Goal: Task Accomplishment & Management: Use online tool/utility

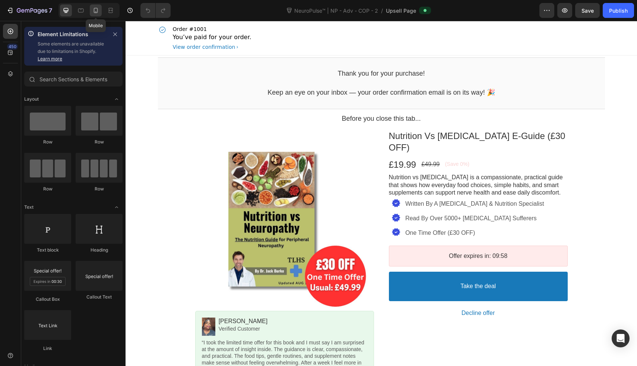
click at [95, 11] on icon at bounding box center [95, 10] width 7 height 7
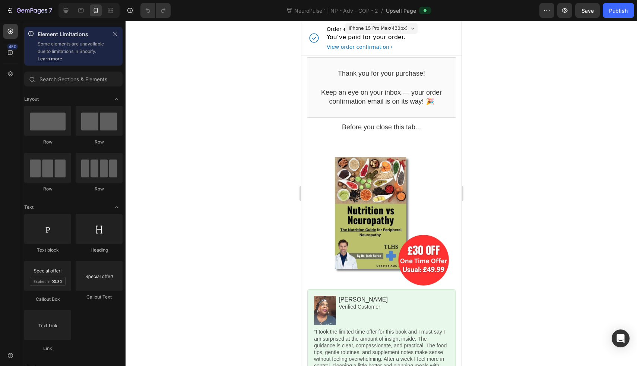
click at [370, 23] on div "iPhone 15 Pro Max ( 430 px)" at bounding box center [381, 28] width 72 height 11
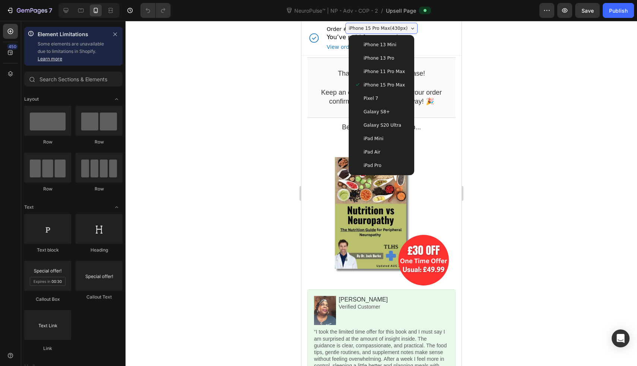
click at [370, 26] on span "iPhone 15 Pro Max ( 430 px)" at bounding box center [378, 28] width 59 height 7
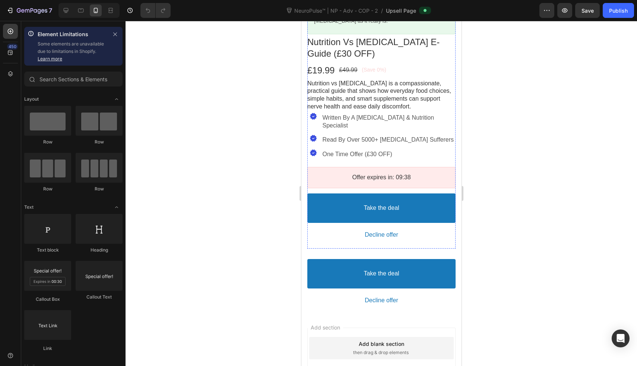
scroll to position [400, 0]
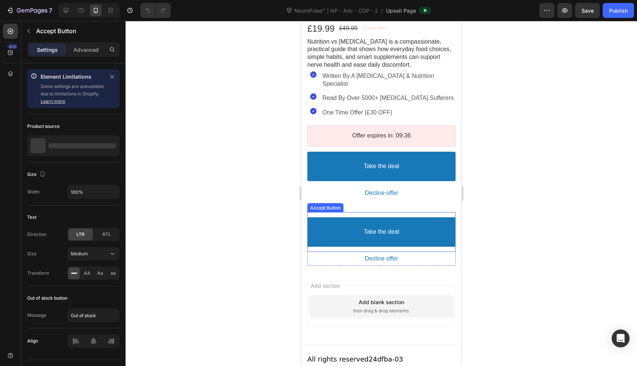
click at [433, 212] on div "Take the deal Accept Button" at bounding box center [381, 232] width 148 height 40
click at [377, 201] on div at bounding box center [373, 205] width 9 height 9
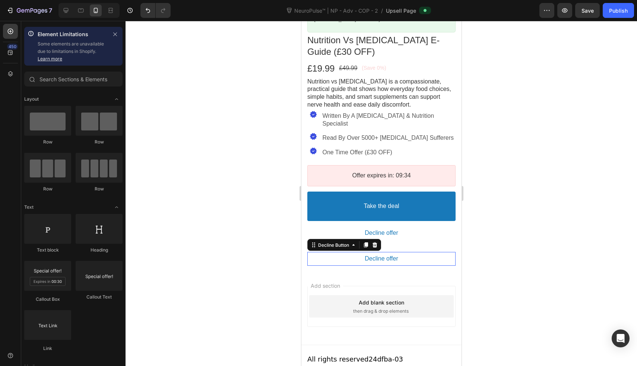
click at [401, 256] on button "Decline offer" at bounding box center [381, 259] width 148 height 14
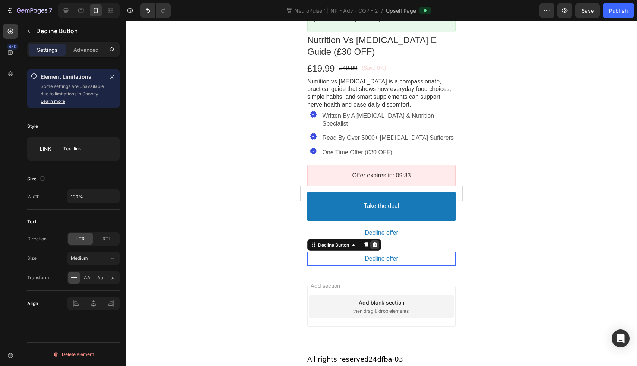
click at [375, 240] on div at bounding box center [374, 244] width 9 height 9
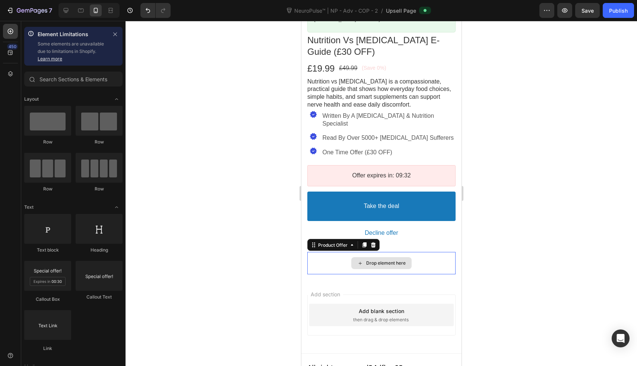
click at [418, 256] on div "Drop element here" at bounding box center [381, 263] width 148 height 22
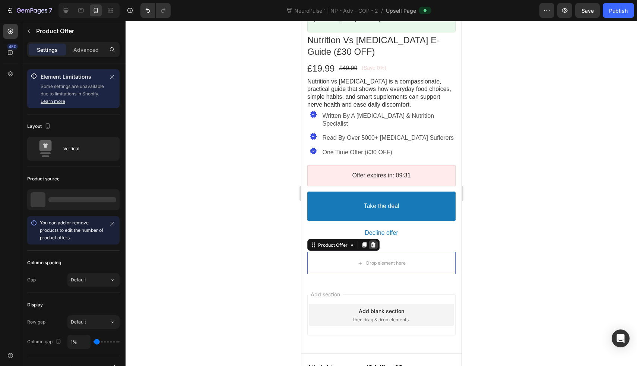
click at [370, 242] on icon at bounding box center [373, 245] width 6 height 6
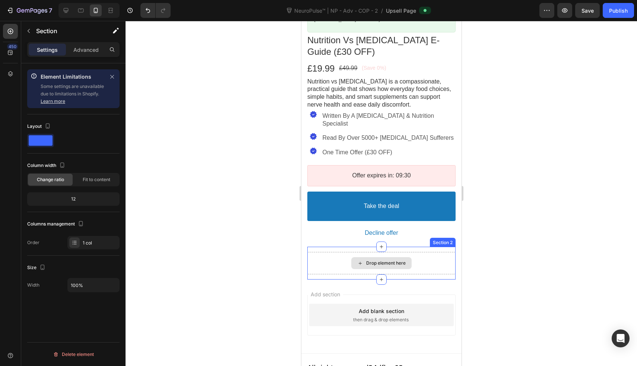
click at [340, 252] on div "Drop element here" at bounding box center [381, 263] width 148 height 22
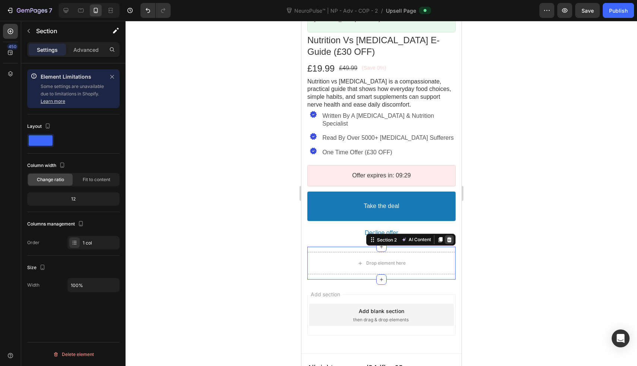
click at [447, 237] on icon at bounding box center [449, 239] width 5 height 5
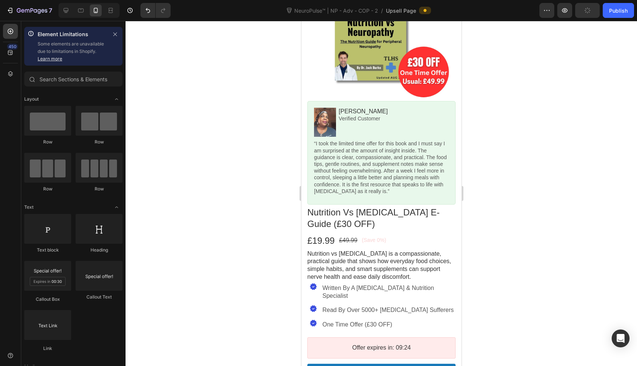
scroll to position [206, 0]
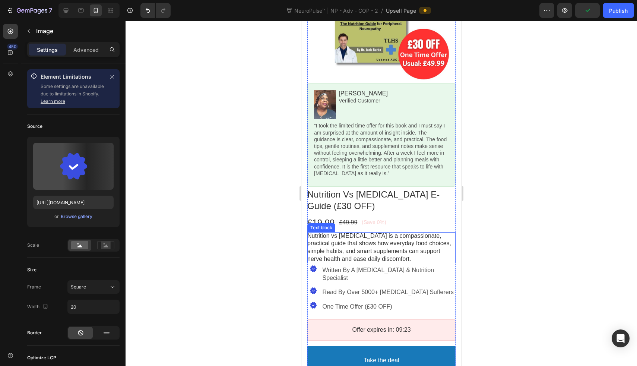
click at [312, 266] on div at bounding box center [313, 268] width 12 height 7
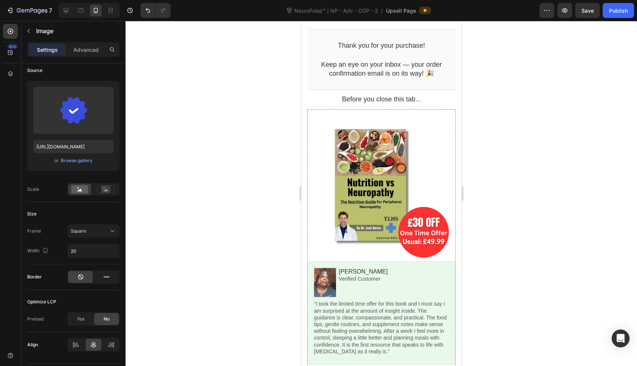
scroll to position [0, 0]
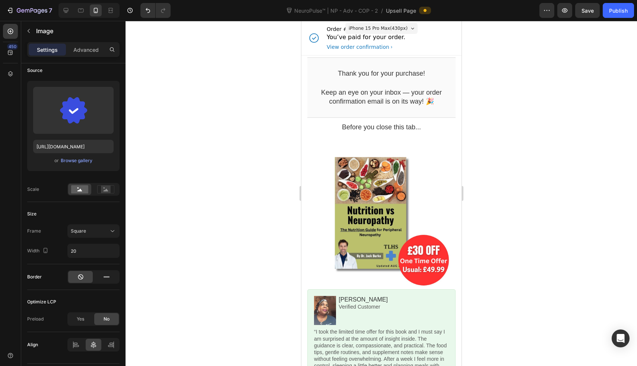
click at [266, 237] on div at bounding box center [382, 193] width 512 height 345
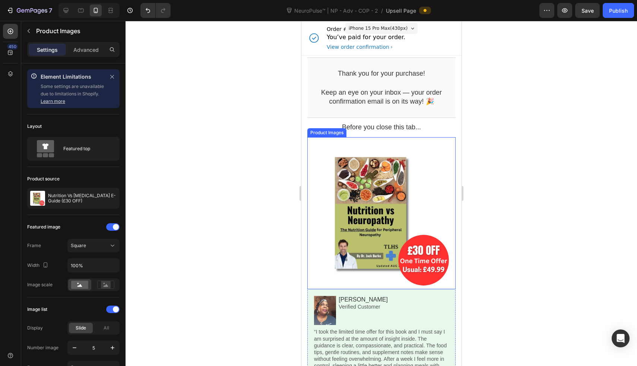
click at [392, 199] on div at bounding box center [381, 213] width 148 height 148
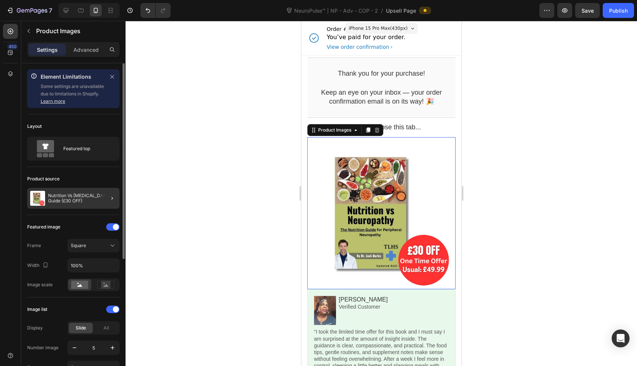
click at [118, 196] on div at bounding box center [109, 198] width 21 height 21
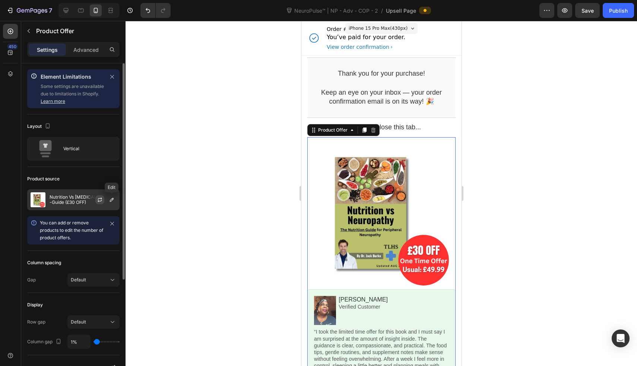
click at [98, 200] on icon "button" at bounding box center [100, 200] width 6 height 6
click at [114, 200] on icon "button" at bounding box center [112, 200] width 6 height 6
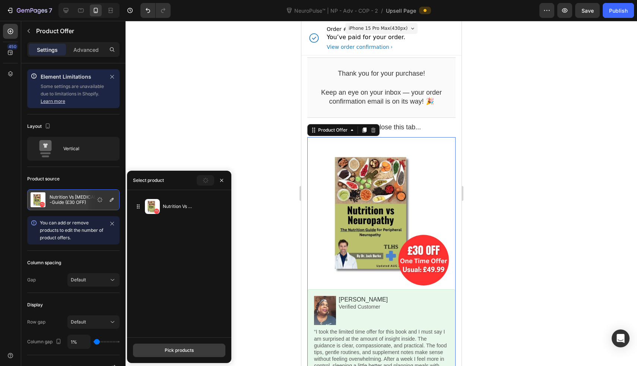
click at [188, 353] on div "Pick products" at bounding box center [179, 350] width 29 height 7
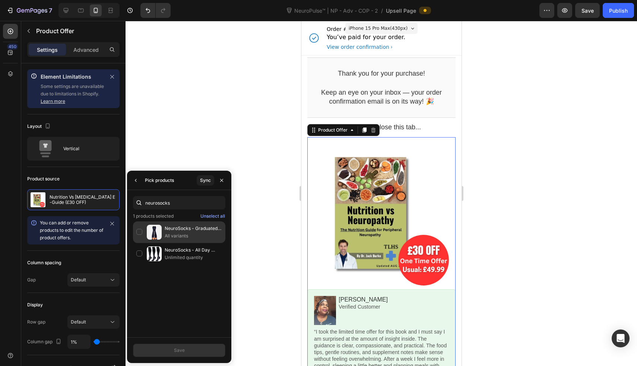
type input "neurosocks"
click at [139, 231] on div "NeuroSocks - Graduated Pressure Socks For Blood Flow All variants" at bounding box center [179, 232] width 92 height 22
click at [205, 352] on button "Save" at bounding box center [179, 350] width 92 height 13
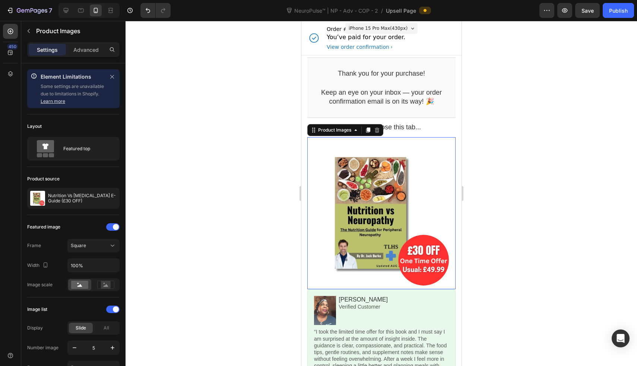
click at [363, 186] on div at bounding box center [381, 213] width 148 height 148
click at [111, 199] on icon "button" at bounding box center [112, 198] width 6 height 6
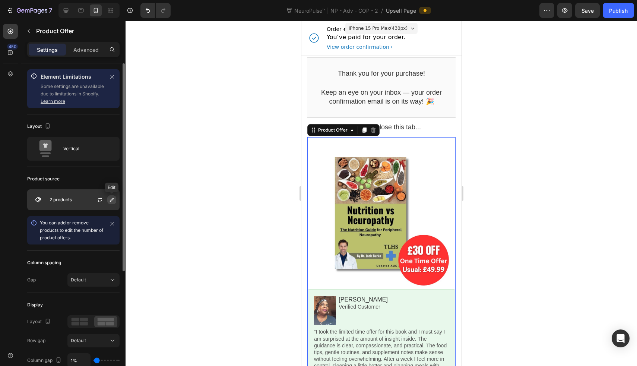
click at [109, 199] on icon "button" at bounding box center [112, 200] width 6 height 6
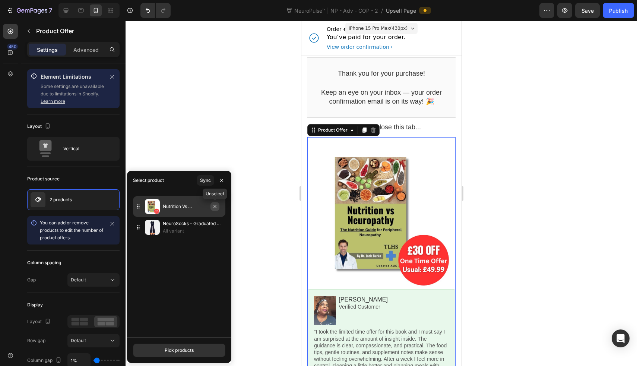
click at [214, 207] on icon "button" at bounding box center [215, 207] width 6 height 6
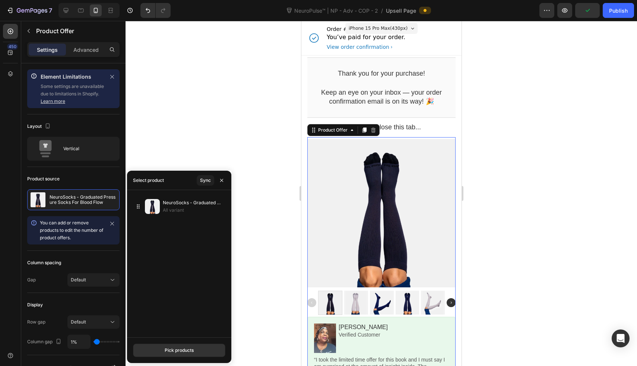
click at [278, 223] on div at bounding box center [382, 193] width 512 height 345
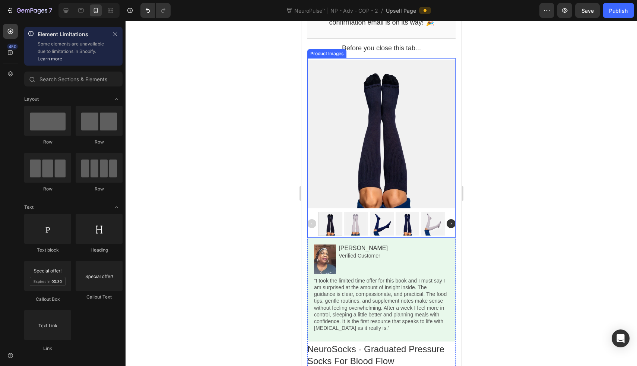
scroll to position [79, 0]
click at [360, 157] on div at bounding box center [381, 134] width 148 height 148
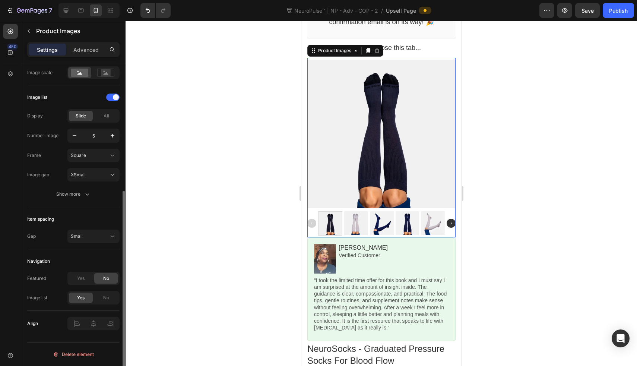
scroll to position [207, 0]
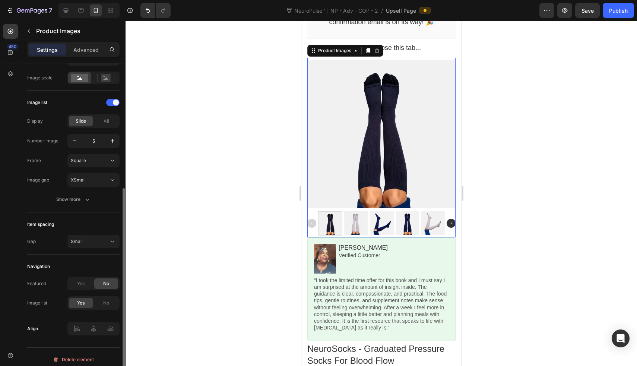
click at [97, 168] on div "Image list Display Slide All Number image 5 Frame Square Image gap XSmall" at bounding box center [73, 142] width 92 height 90
click at [97, 165] on button "Square" at bounding box center [93, 160] width 52 height 13
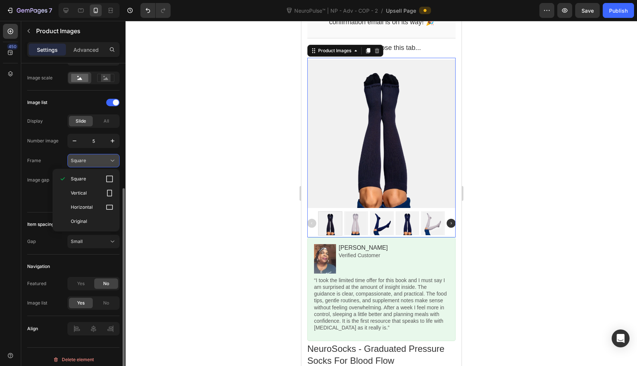
click at [97, 165] on button "Square" at bounding box center [93, 160] width 52 height 13
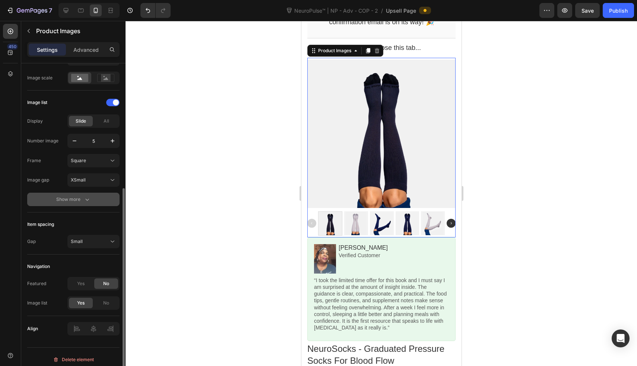
click at [92, 198] on button "Show more" at bounding box center [73, 199] width 92 height 13
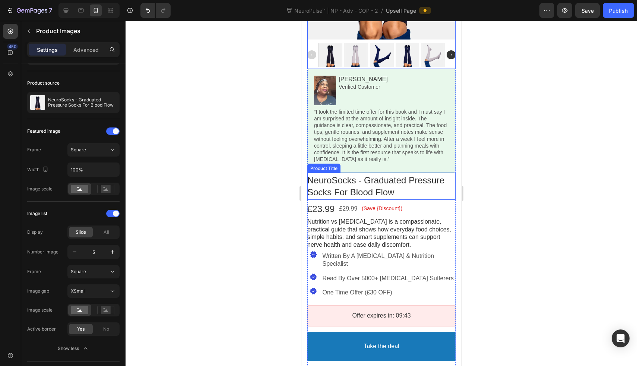
scroll to position [247, 0]
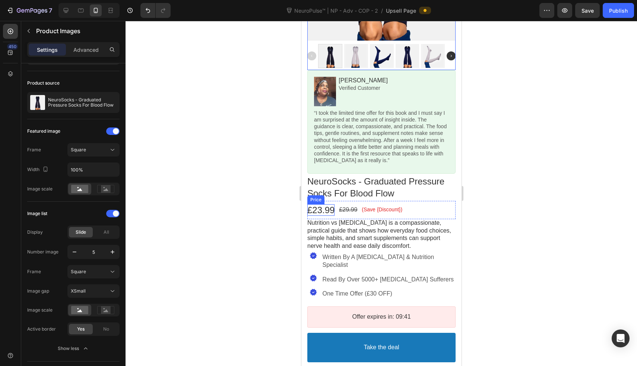
click at [322, 207] on bdo "£23.99" at bounding box center [320, 210] width 27 height 10
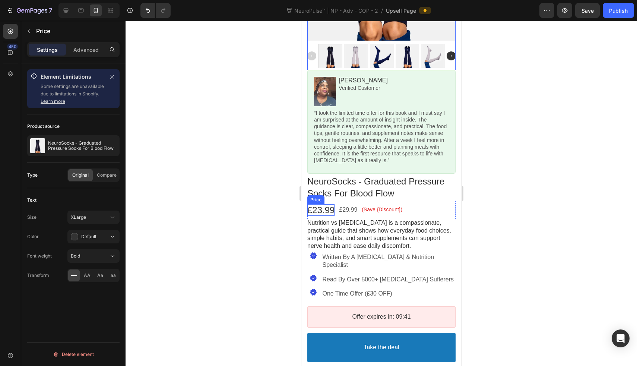
scroll to position [0, 0]
click at [322, 207] on bdo "£23.99" at bounding box center [320, 210] width 27 height 10
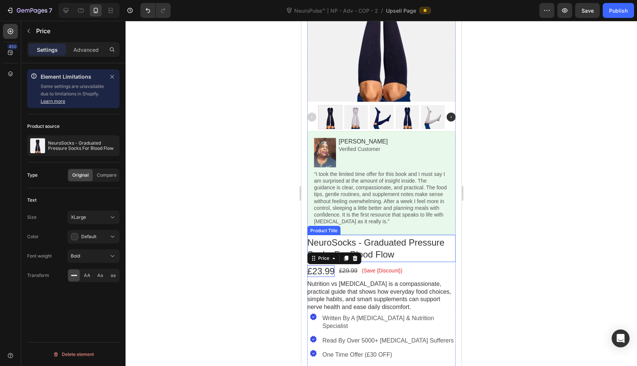
scroll to position [182, 0]
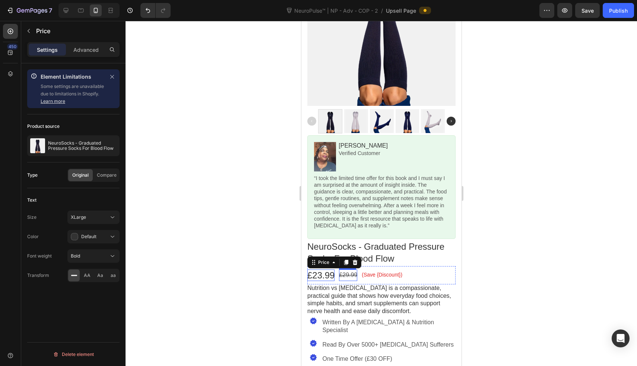
click at [353, 276] on bdo "£29.99" at bounding box center [348, 275] width 18 height 6
click at [377, 274] on bdo "(Save {Discount})" at bounding box center [382, 275] width 41 height 6
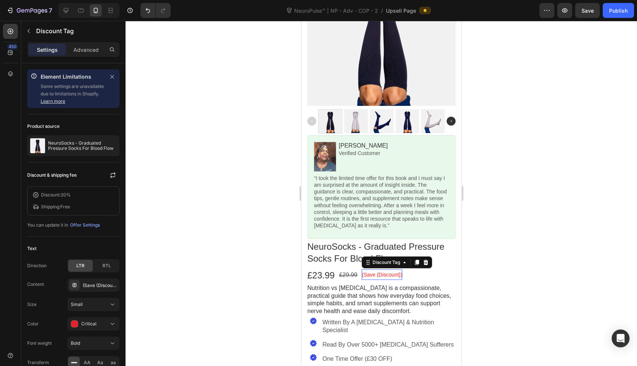
click at [377, 274] on bdo "(Save {Discount})" at bounding box center [382, 275] width 41 height 6
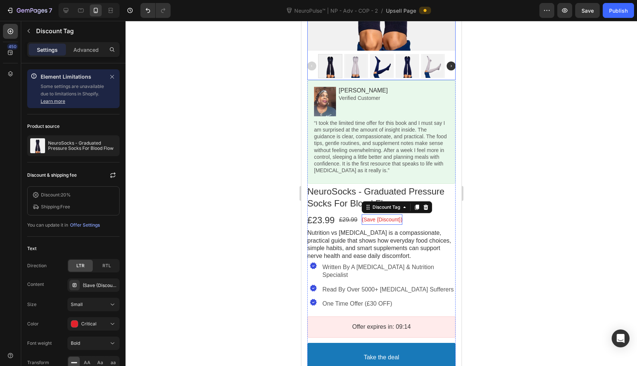
scroll to position [249, 0]
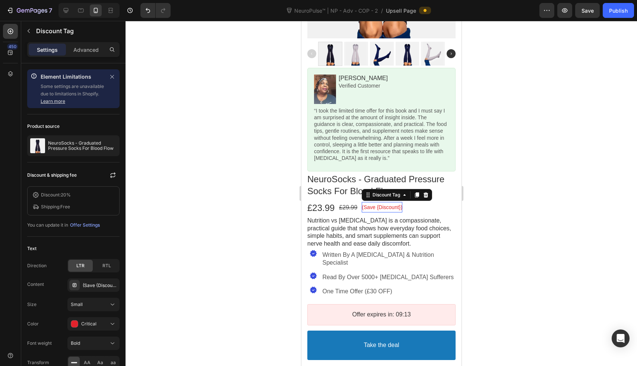
click at [239, 180] on div at bounding box center [382, 193] width 512 height 345
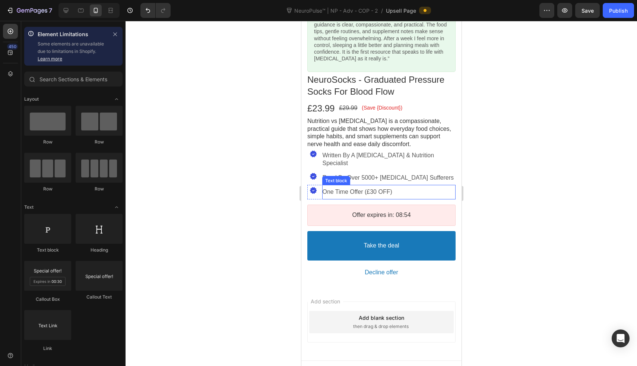
scroll to position [342, 0]
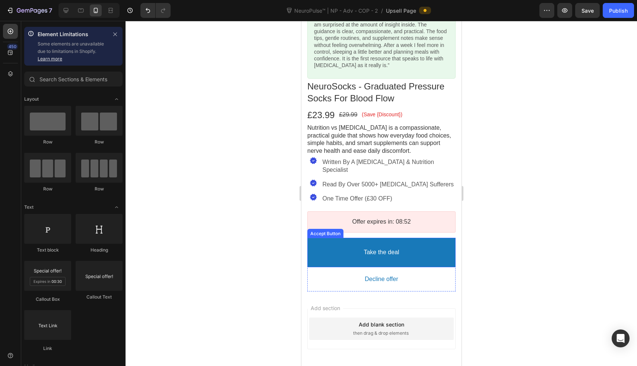
click at [343, 238] on button "Take the deal" at bounding box center [381, 252] width 148 height 29
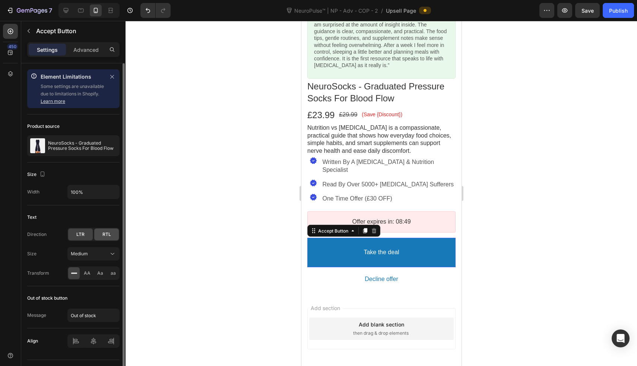
click at [114, 235] on div "RTL" at bounding box center [106, 234] width 25 height 12
click at [76, 233] on span "LTR" at bounding box center [80, 234] width 8 height 7
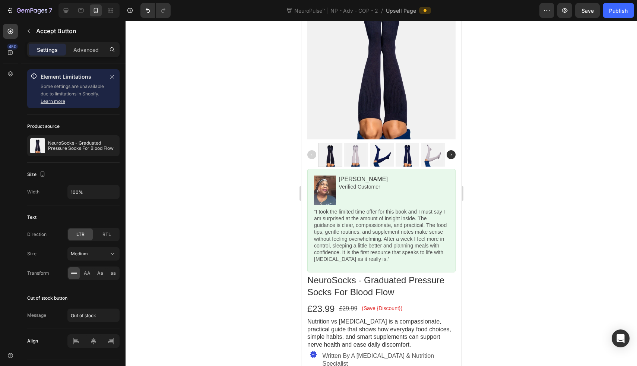
scroll to position [148, 0]
click at [14, 33] on icon at bounding box center [10, 31] width 7 height 7
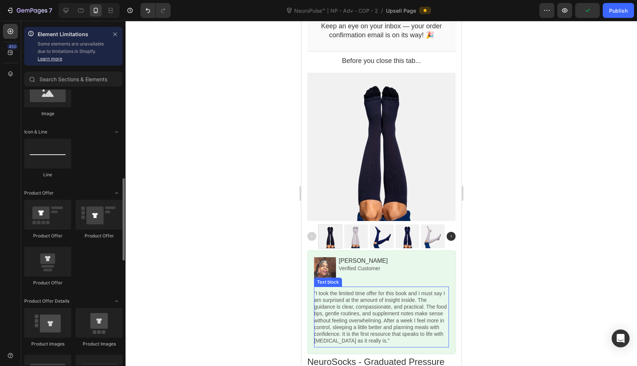
scroll to position [35, 0]
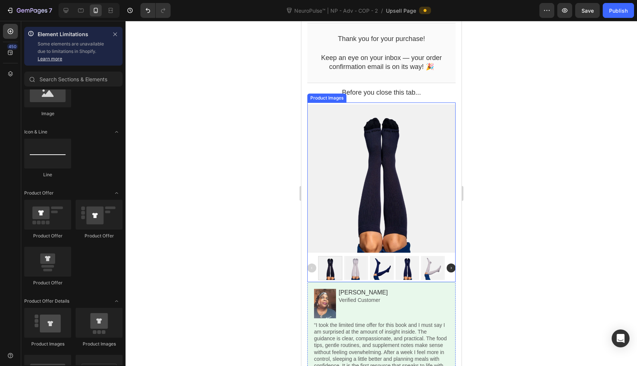
click at [399, 208] on div at bounding box center [381, 178] width 148 height 148
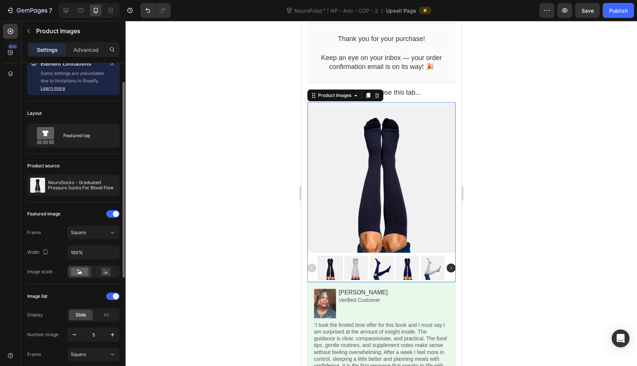
scroll to position [20, 0]
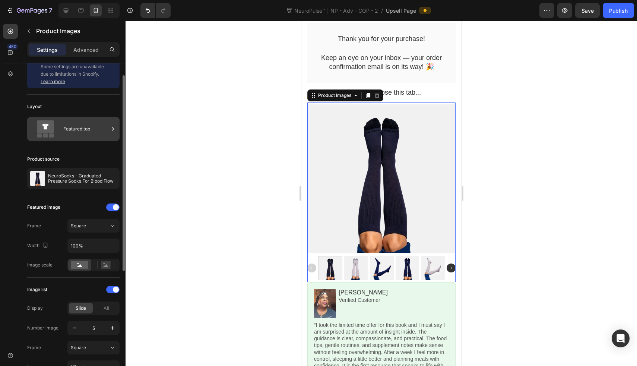
click at [82, 130] on div "Featured top" at bounding box center [85, 128] width 45 height 17
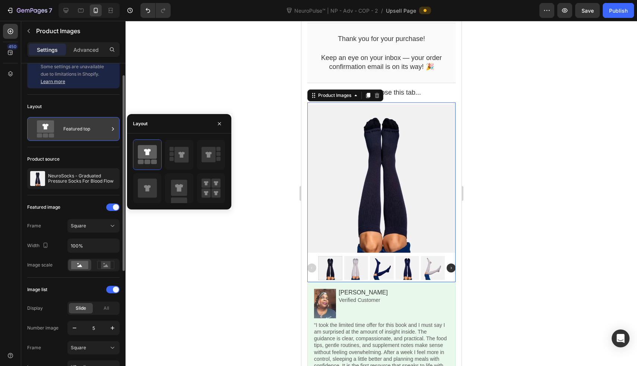
click at [82, 130] on div "Featured top" at bounding box center [85, 128] width 45 height 17
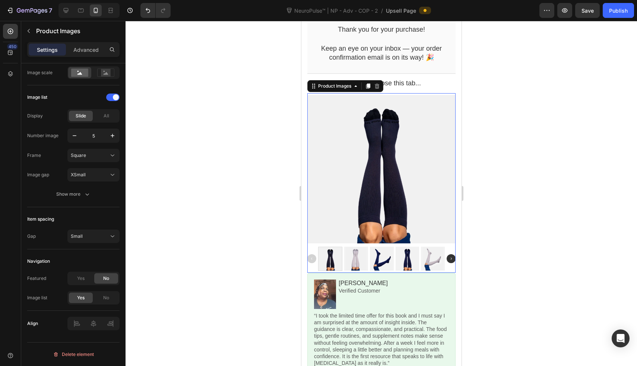
scroll to position [45, 0]
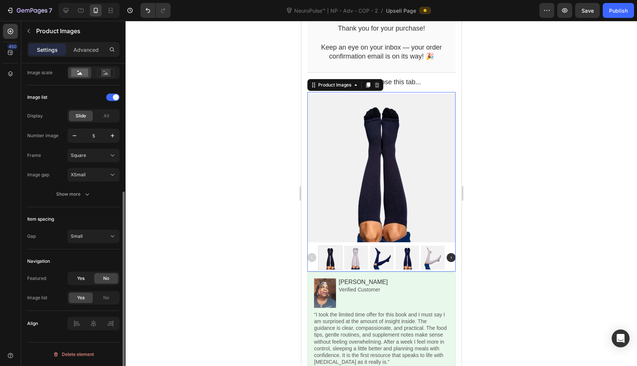
click at [77, 280] on span "Yes" at bounding box center [80, 278] width 7 height 7
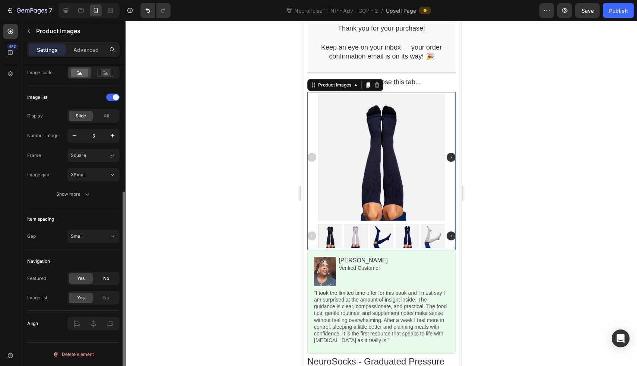
click at [107, 279] on span "No" at bounding box center [106, 278] width 6 height 7
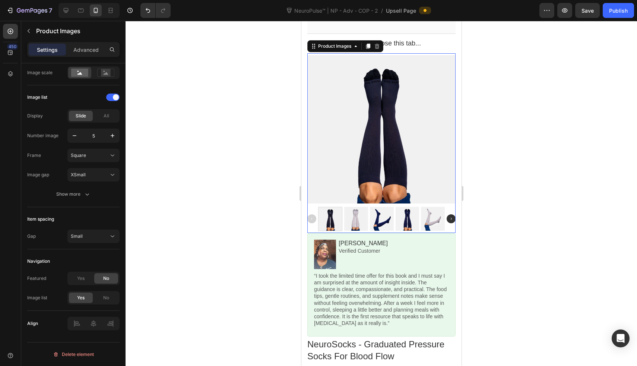
scroll to position [87, 0]
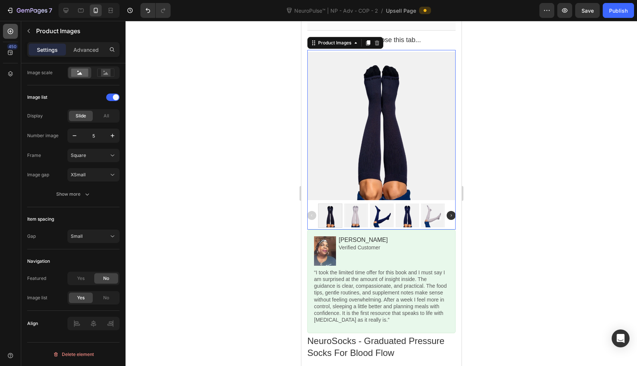
click at [7, 34] on icon at bounding box center [10, 31] width 7 height 7
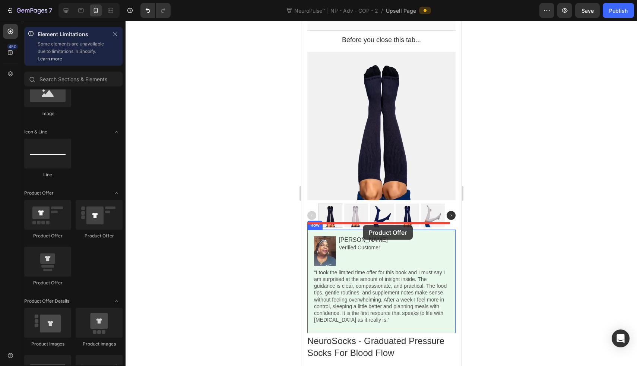
drag, startPoint x: 353, startPoint y: 233, endPoint x: 363, endPoint y: 225, distance: 12.5
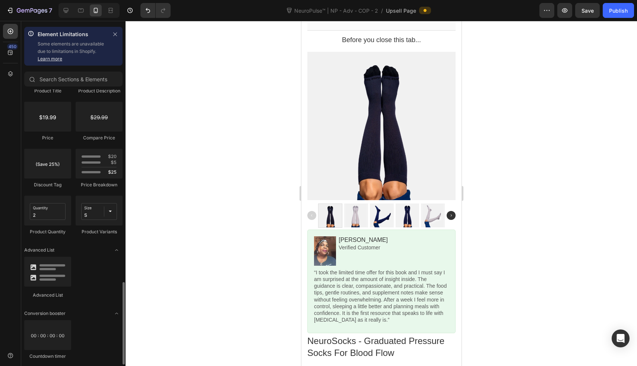
scroll to position [644, 0]
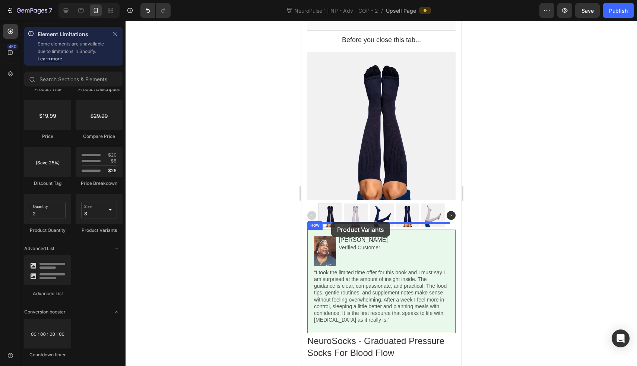
drag, startPoint x: 398, startPoint y: 243, endPoint x: 331, endPoint y: 222, distance: 70.2
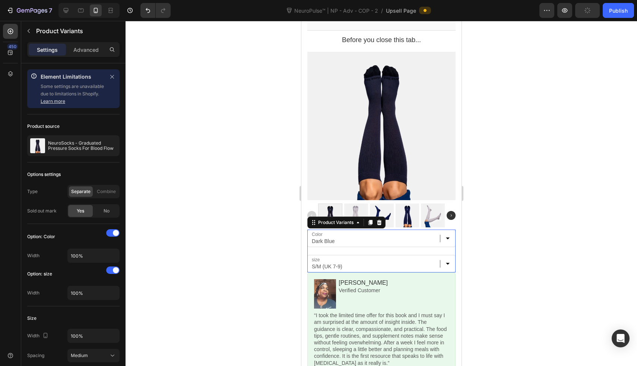
click at [235, 225] on div at bounding box center [382, 193] width 512 height 345
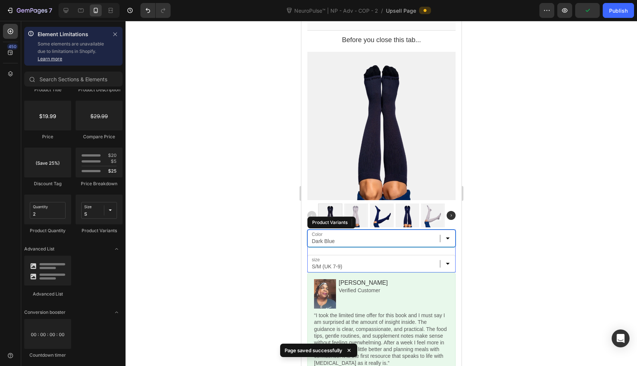
click at [447, 235] on select "Dark Blue Black White" at bounding box center [381, 239] width 148 height 18
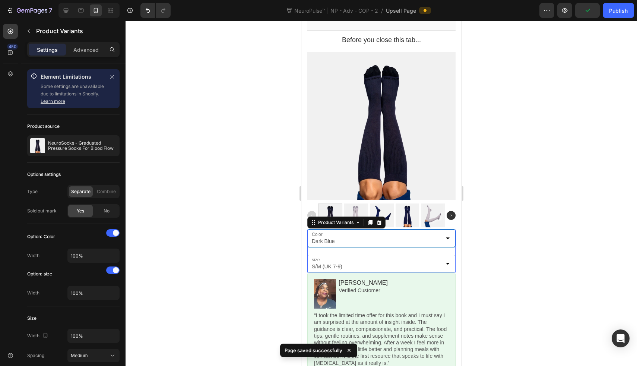
click at [307, 230] on select "Dark Blue Black White" at bounding box center [381, 239] width 148 height 18
click at [444, 233] on select "Dark Blue Black White" at bounding box center [381, 239] width 148 height 18
click at [307, 230] on select "Dark Blue Black White" at bounding box center [381, 239] width 148 height 18
click at [445, 231] on select "Dark Blue Black White" at bounding box center [381, 239] width 148 height 18
click at [307, 230] on select "Dark Blue Black White" at bounding box center [381, 239] width 148 height 18
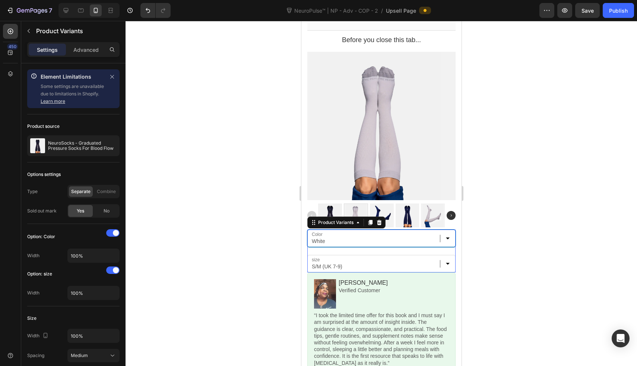
click at [446, 234] on select "Dark Blue Black White" at bounding box center [381, 239] width 148 height 18
click at [307, 230] on select "Dark Blue Black White" at bounding box center [381, 239] width 148 height 18
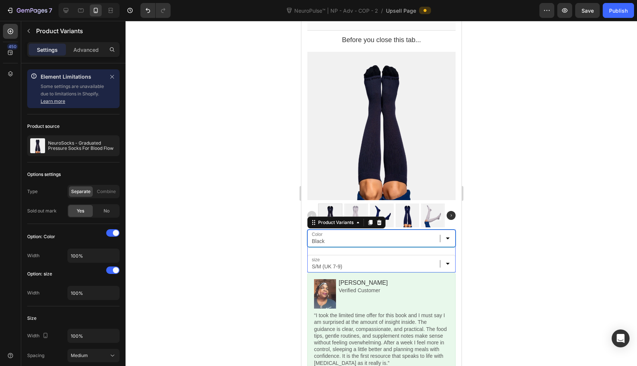
click at [443, 231] on select "Dark Blue Black White" at bounding box center [381, 239] width 148 height 18
click at [307, 230] on select "Dark Blue Black White" at bounding box center [381, 239] width 148 height 18
select select "Dark Blue"
click at [384, 262] on select "S/M (UK 7-9) L/XL (UK 8-11)" at bounding box center [381, 264] width 148 height 18
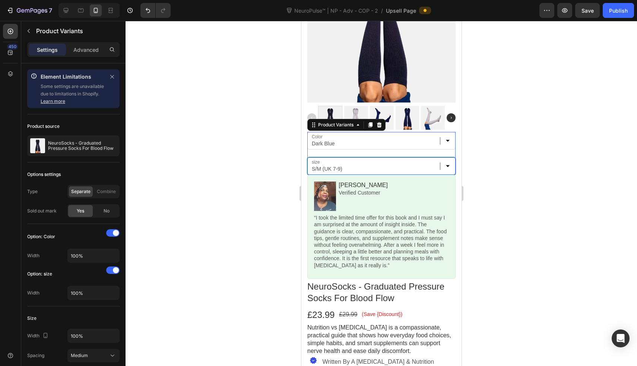
scroll to position [192, 0]
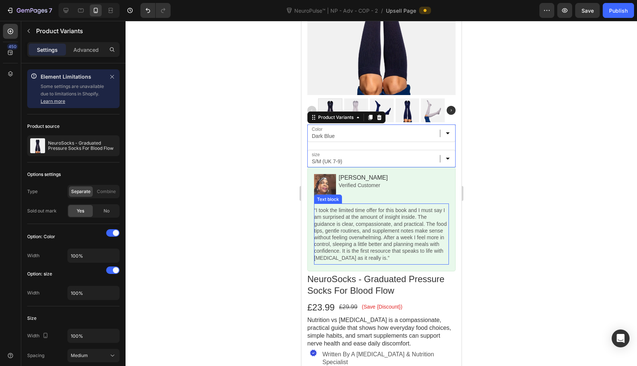
click at [354, 211] on p "“I took the limited time offer for this book and I must say I am surprised at t…" at bounding box center [381, 234] width 135 height 54
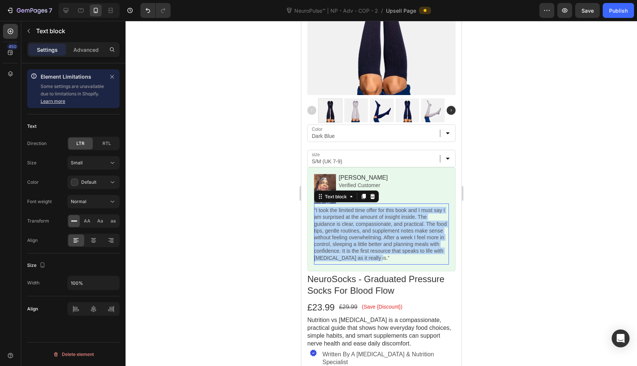
click at [354, 211] on p "“I took the limited time offer for this book and I must say I am surprised at t…" at bounding box center [381, 234] width 135 height 54
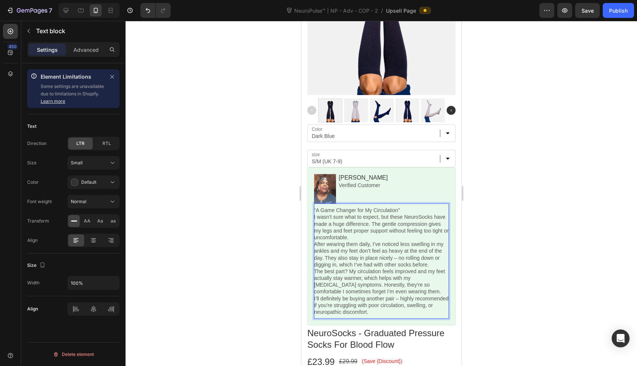
click at [257, 198] on div at bounding box center [382, 193] width 512 height 345
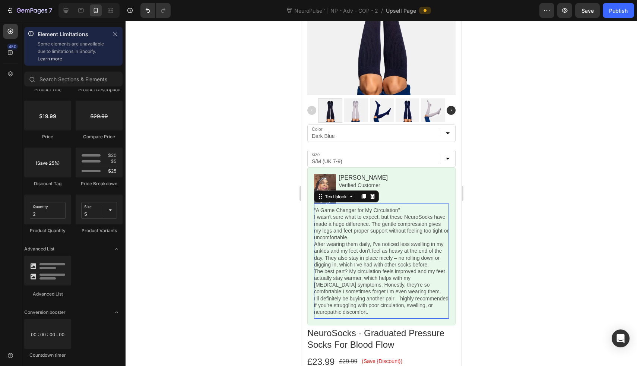
click at [346, 207] on p "“A Game Changer for My Circulation”" at bounding box center [381, 210] width 135 height 7
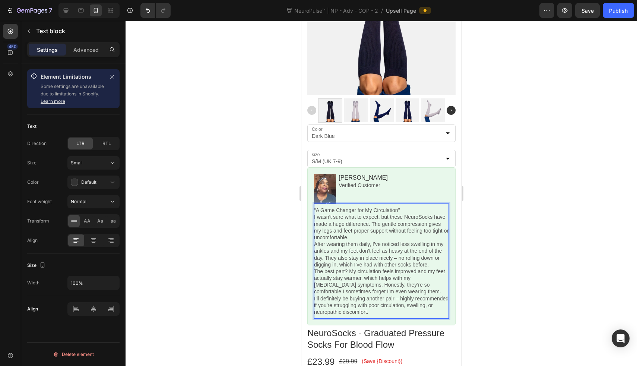
click at [371, 207] on p "“A Game Changer for My Circulation”" at bounding box center [381, 210] width 135 height 7
drag, startPoint x: 407, startPoint y: 201, endPoint x: 308, endPoint y: 193, distance: 99.1
click at [308, 193] on div "Image Lisa M. Heading Verified Customer Text block Row “A Game Changer for My C…" at bounding box center [381, 246] width 148 height 158
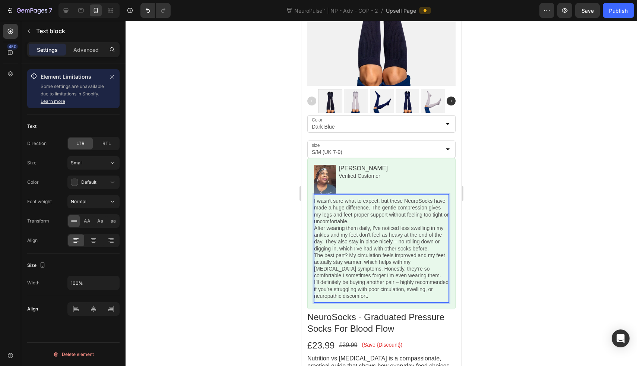
scroll to position [209, 0]
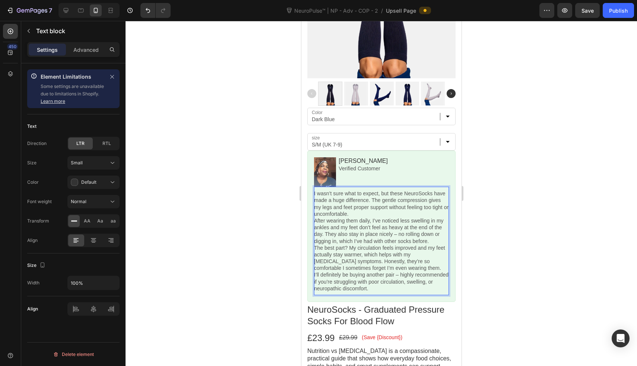
click at [232, 231] on div at bounding box center [382, 193] width 512 height 345
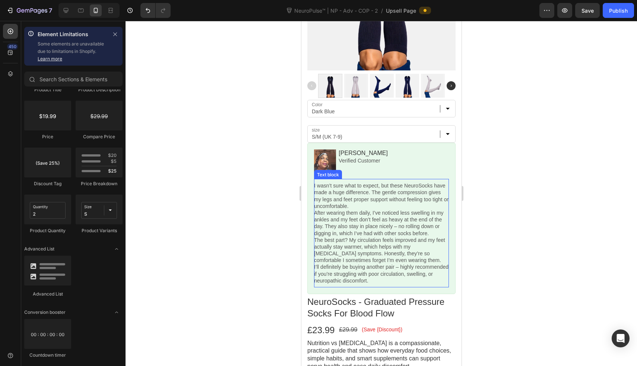
scroll to position [218, 0]
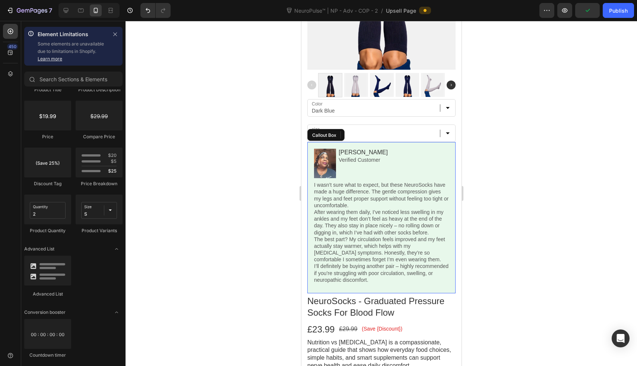
click at [447, 159] on div "Image Lisa M. Heading Verified Customer Text block Row I wasn’t sure what to ex…" at bounding box center [381, 217] width 148 height 151
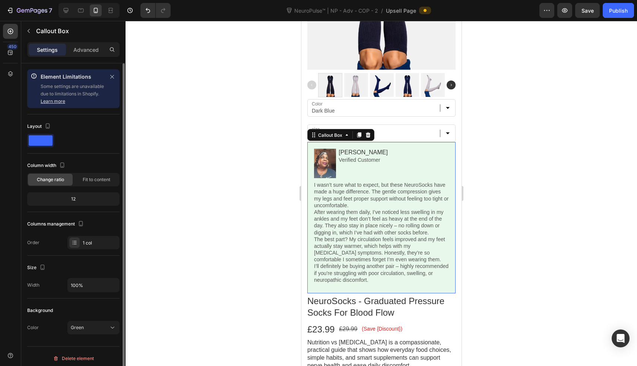
scroll to position [4, 0]
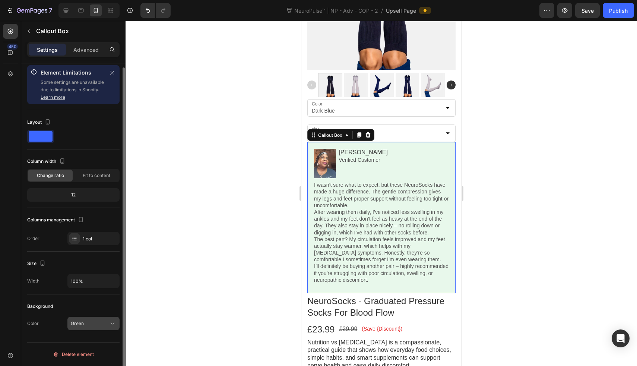
click at [73, 324] on span "Green" at bounding box center [77, 324] width 13 height 6
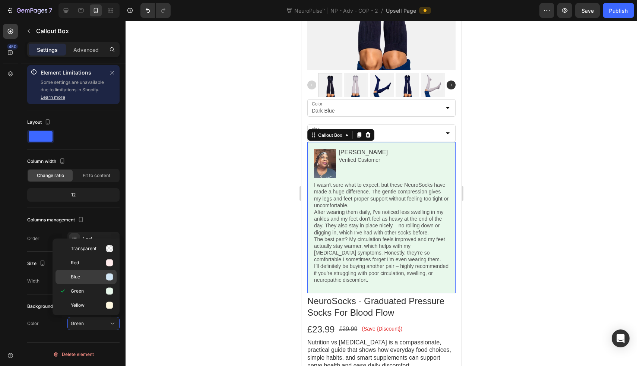
click at [86, 280] on p "Blue" at bounding box center [92, 276] width 42 height 7
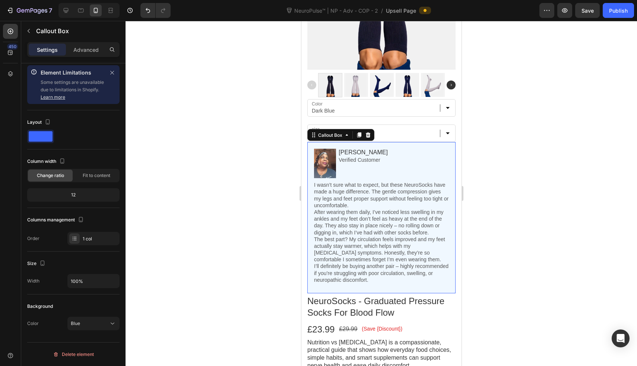
click at [230, 221] on div at bounding box center [382, 193] width 512 height 345
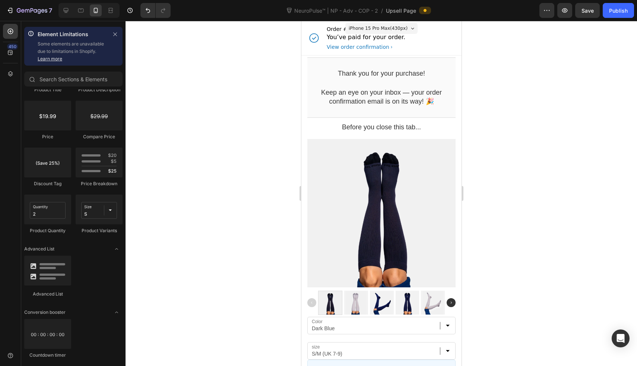
scroll to position [5, 0]
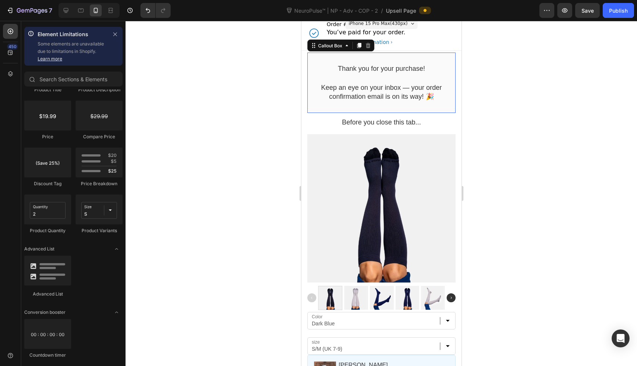
click at [444, 57] on div "Thank you for your purchase! Callout Text Keep an eye on your inbox — your orde…" at bounding box center [381, 83] width 148 height 60
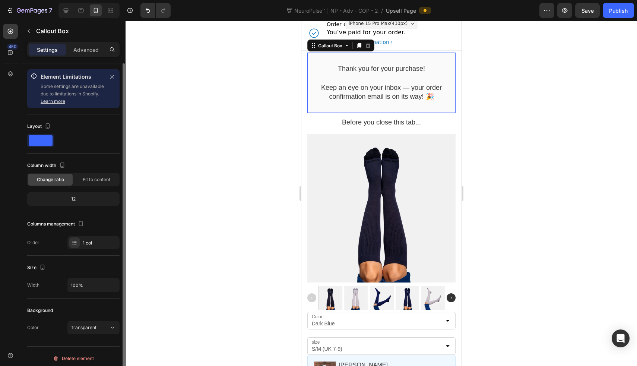
scroll to position [4, 0]
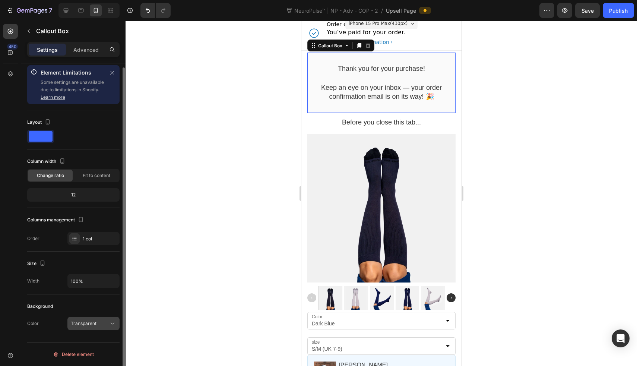
click at [100, 328] on button "Transparent" at bounding box center [93, 323] width 52 height 13
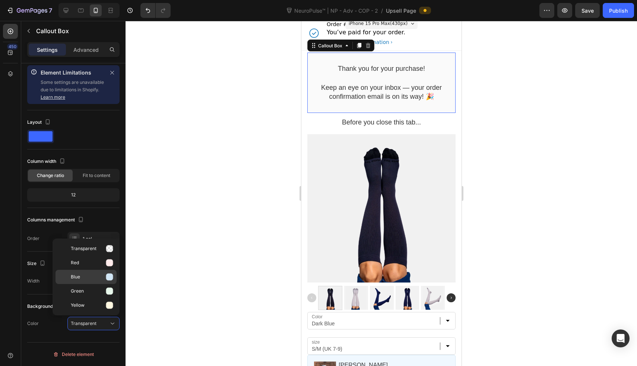
click at [107, 280] on icon at bounding box center [109, 276] width 7 height 7
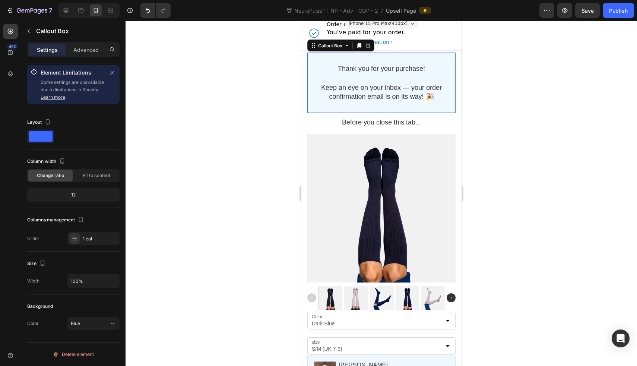
click at [247, 196] on div at bounding box center [382, 193] width 512 height 345
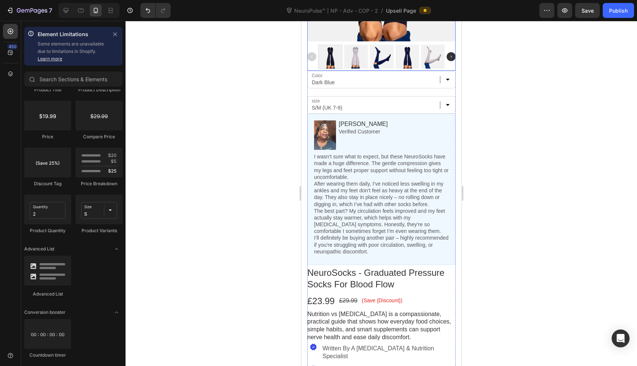
scroll to position [264, 0]
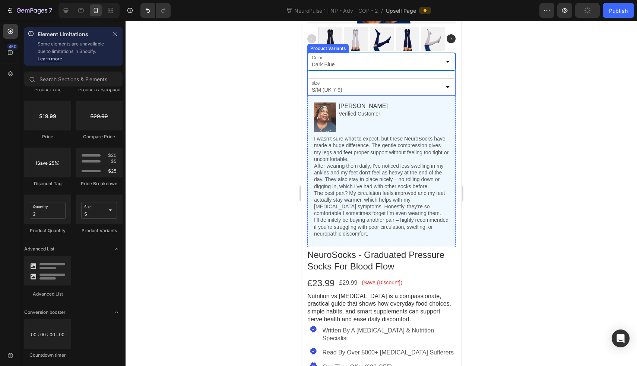
click at [388, 59] on select "Dark Blue Black White" at bounding box center [381, 62] width 148 height 18
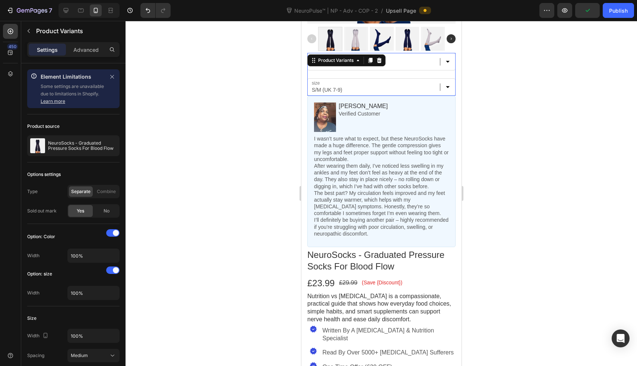
click at [354, 70] on div "Color Dark Blue Black White size S/M (UK 7-9) L/XL (UK 8-11)" at bounding box center [381, 74] width 148 height 43
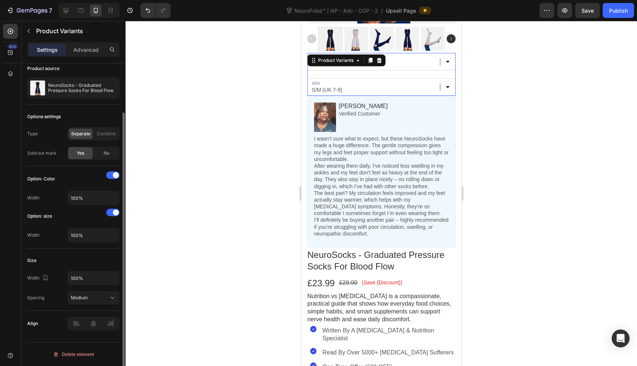
scroll to position [54, 0]
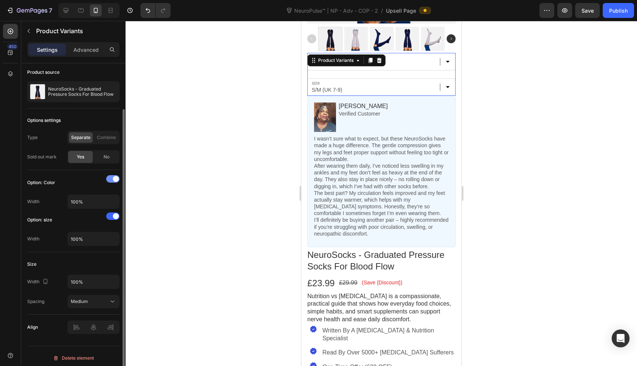
click at [113, 177] on span at bounding box center [116, 179] width 6 height 6
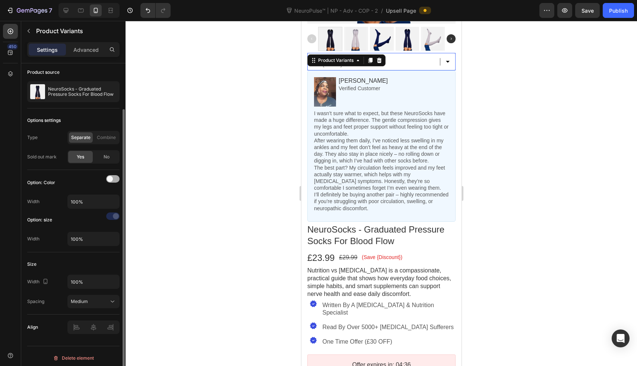
click at [113, 178] on div at bounding box center [112, 178] width 13 height 7
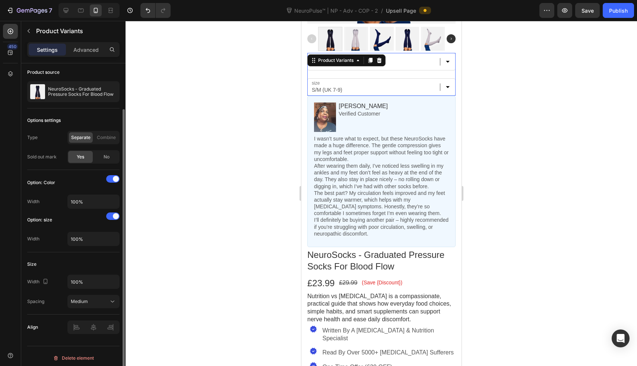
scroll to position [58, 0]
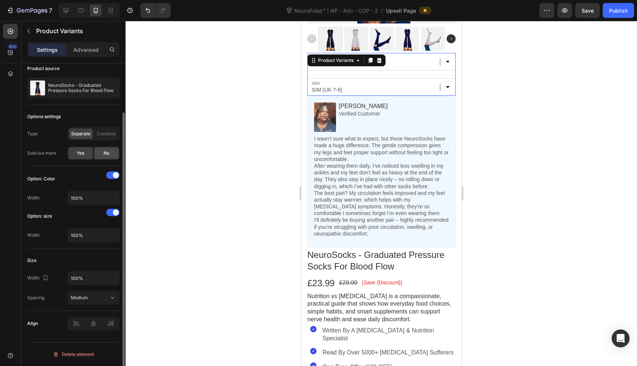
click at [106, 155] on span "No" at bounding box center [107, 153] width 6 height 7
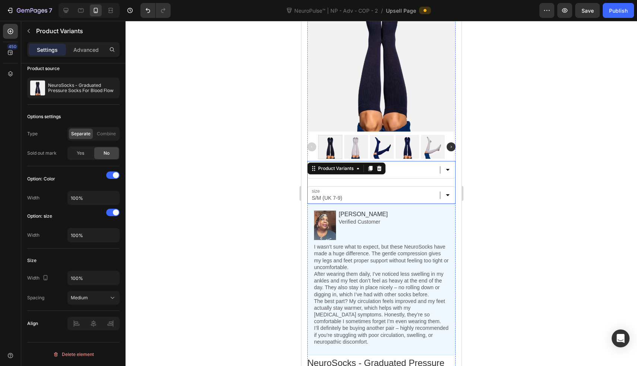
scroll to position [154, 0]
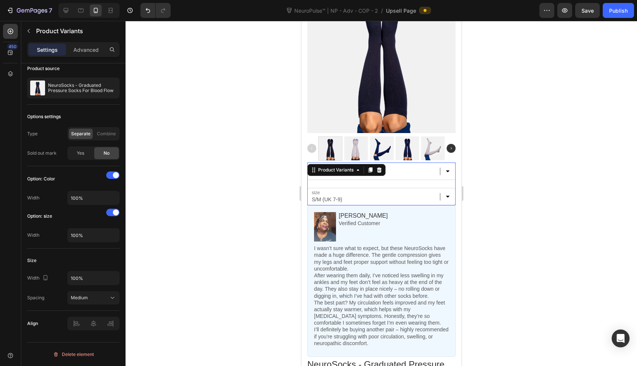
click at [229, 220] on div at bounding box center [382, 193] width 512 height 345
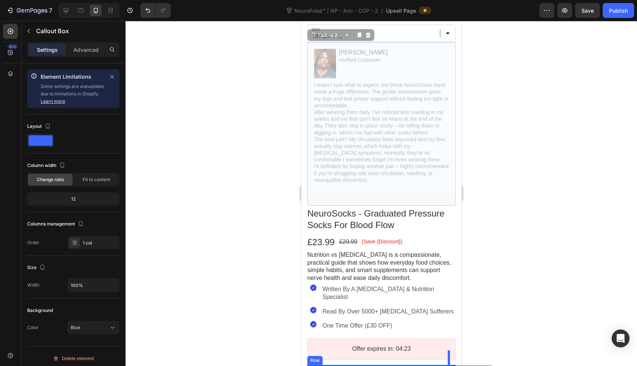
scroll to position [331, 0]
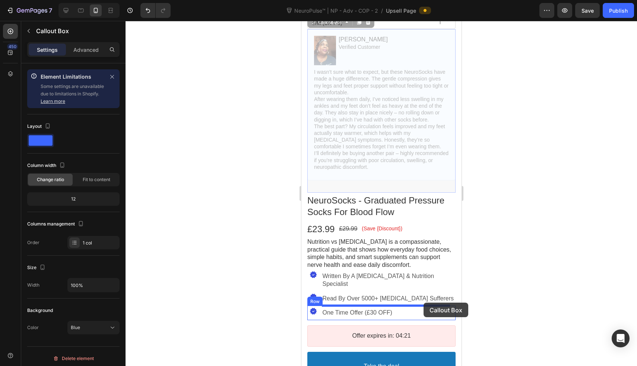
drag, startPoint x: 446, startPoint y: 209, endPoint x: 423, endPoint y: 303, distance: 96.6
drag, startPoint x: 446, startPoint y: 159, endPoint x: 424, endPoint y: 315, distance: 157.7
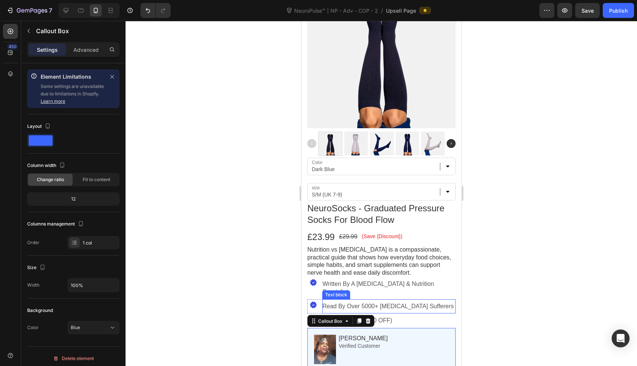
scroll to position [148, 0]
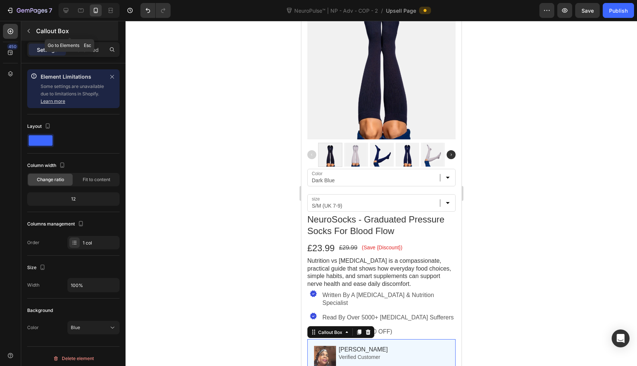
click at [27, 32] on icon "button" at bounding box center [29, 31] width 6 height 6
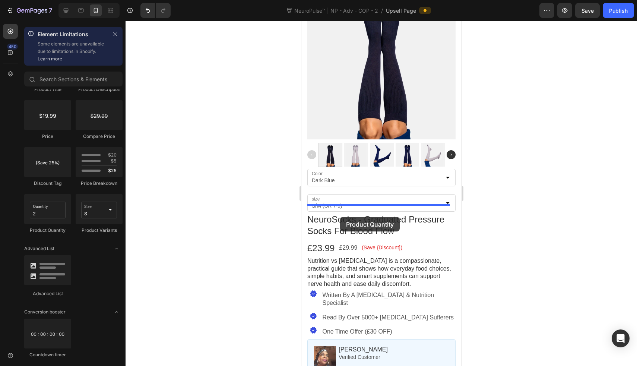
drag, startPoint x: 356, startPoint y: 234, endPoint x: 340, endPoint y: 217, distance: 22.9
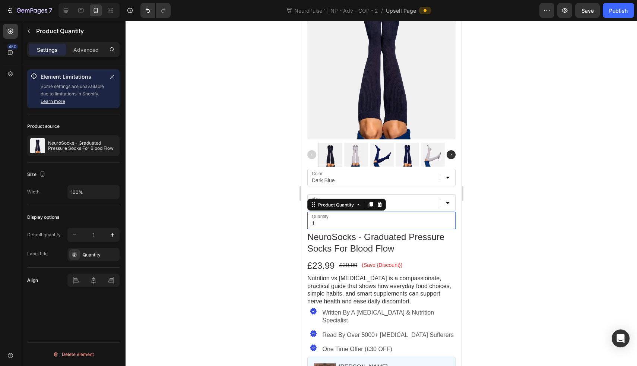
click at [216, 213] on div at bounding box center [382, 193] width 512 height 345
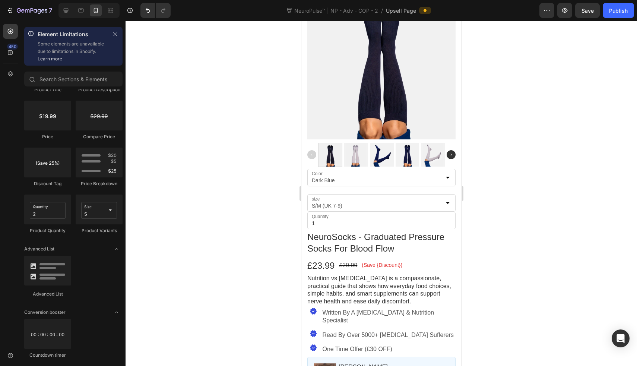
click at [259, 210] on div at bounding box center [382, 193] width 512 height 345
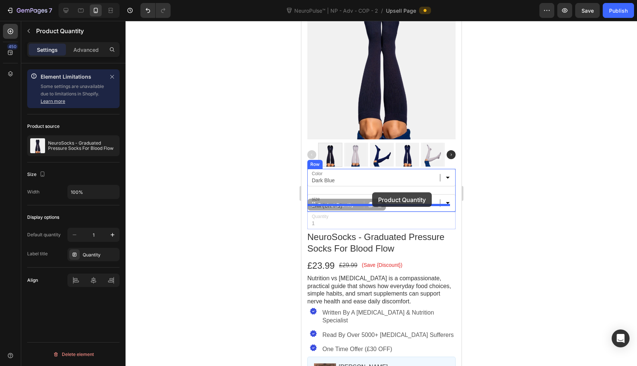
drag, startPoint x: 363, startPoint y: 214, endPoint x: 372, endPoint y: 192, distance: 23.7
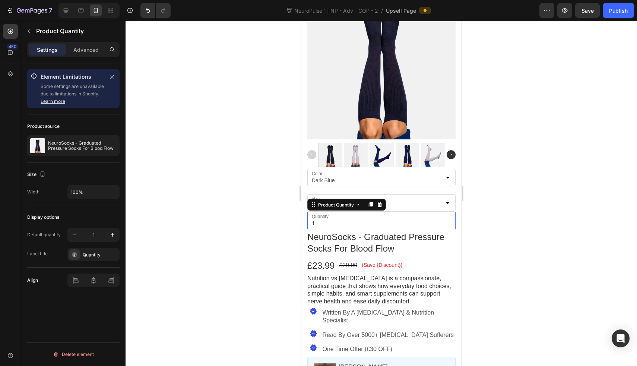
click at [268, 206] on div at bounding box center [382, 193] width 512 height 345
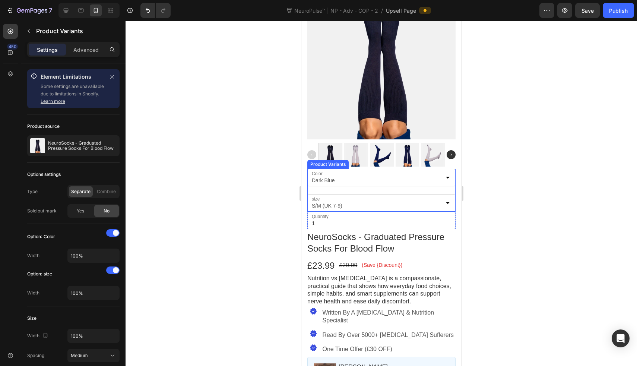
click at [360, 182] on div "Color Dark Blue Black White size S/M (UK 7-9) L/XL (UK 8-11)" at bounding box center [381, 190] width 148 height 43
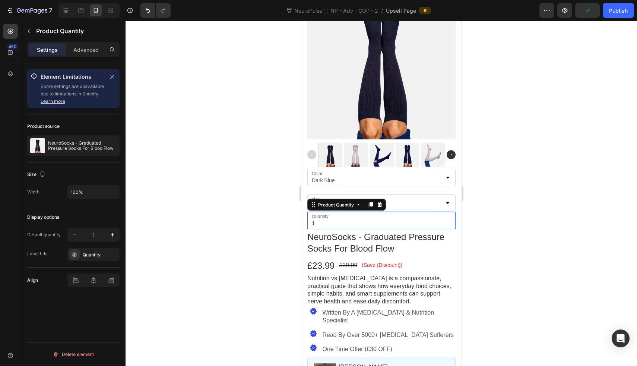
click at [267, 209] on div at bounding box center [382, 193] width 512 height 345
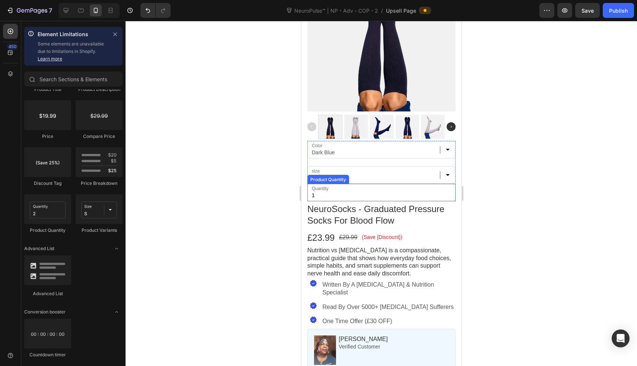
scroll to position [220, 0]
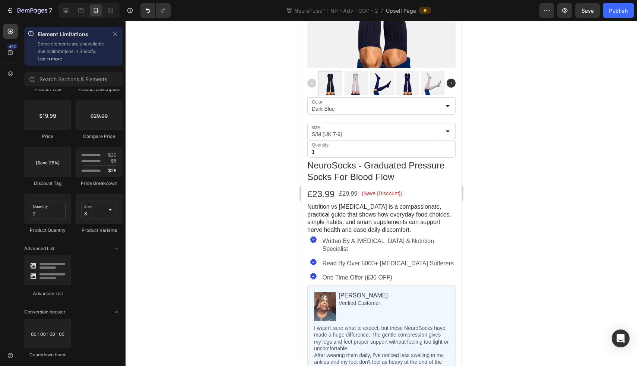
click at [240, 210] on div at bounding box center [382, 193] width 512 height 345
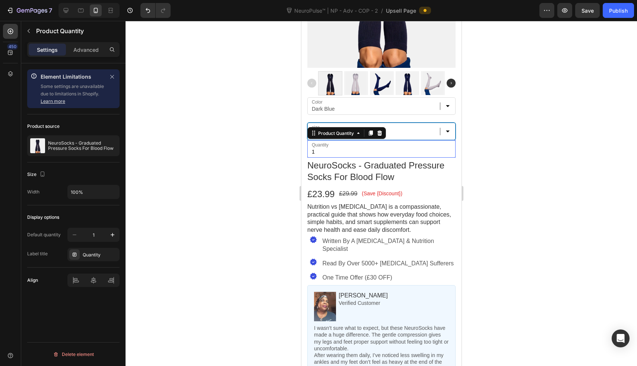
click at [405, 126] on select "S/M (UK 7-9) L/XL (UK 8-11)" at bounding box center [381, 132] width 148 height 18
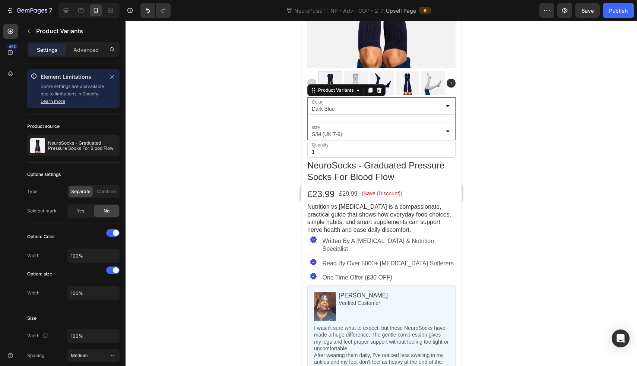
click at [314, 110] on div "Color Dark Blue Black White size S/M (UK 7-9) L/XL (UK 8-11)" at bounding box center [381, 118] width 148 height 43
click at [98, 48] on p "Advanced" at bounding box center [85, 50] width 25 height 8
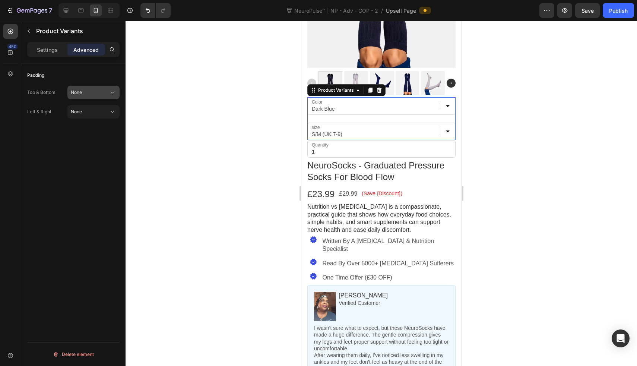
click at [85, 95] on div "None" at bounding box center [90, 92] width 38 height 7
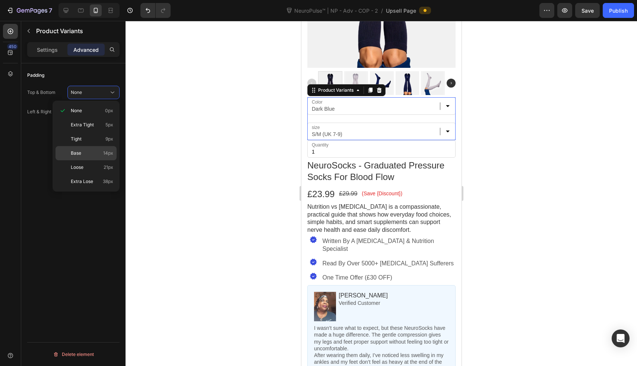
click at [84, 149] on div "Base 14px" at bounding box center [86, 153] width 61 height 14
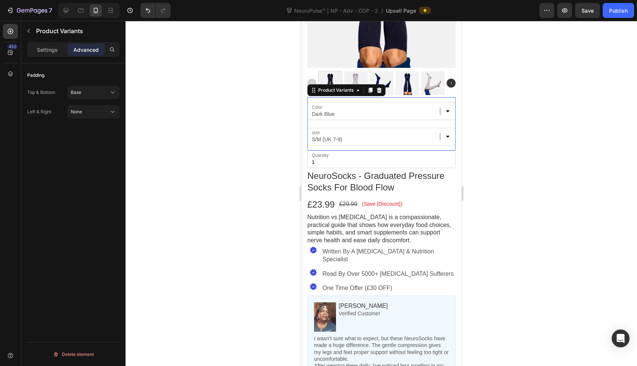
click at [217, 103] on div at bounding box center [382, 193] width 512 height 345
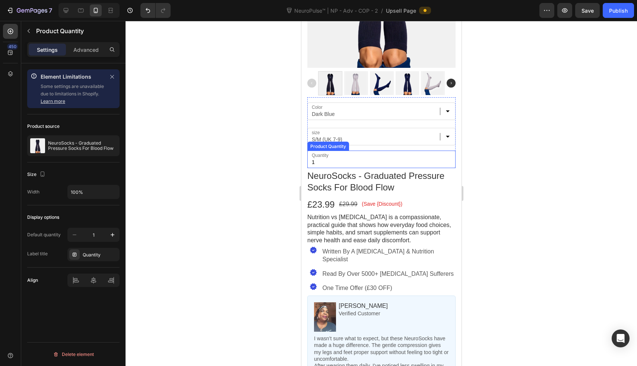
click at [329, 158] on input "1" at bounding box center [381, 160] width 148 height 18
click at [287, 157] on div at bounding box center [382, 193] width 512 height 345
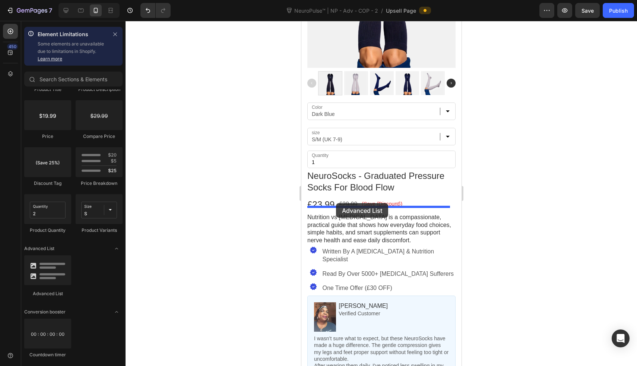
drag, startPoint x: 359, startPoint y: 291, endPoint x: 336, endPoint y: 203, distance: 90.9
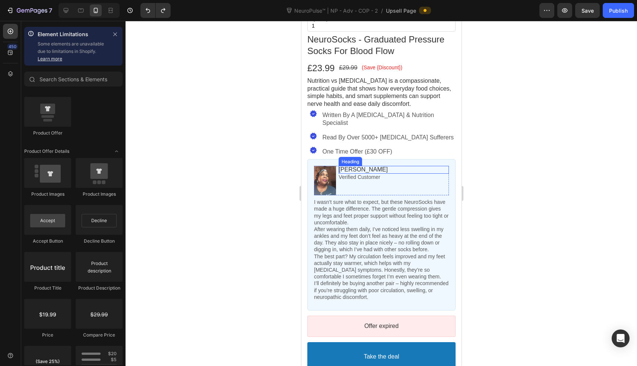
scroll to position [341, 0]
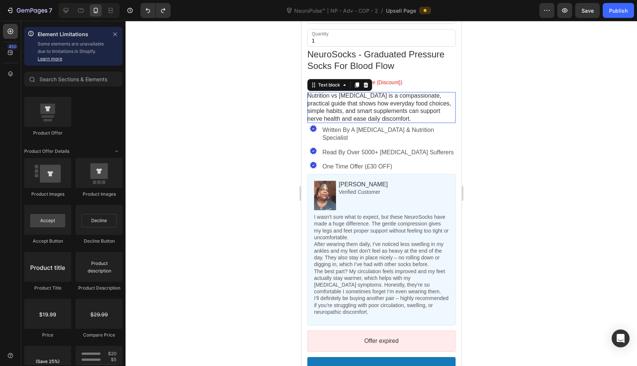
click at [354, 107] on span "Nutrition vs Neuropathy is a compassionate, practical guide that shows how ever…" at bounding box center [379, 106] width 144 height 29
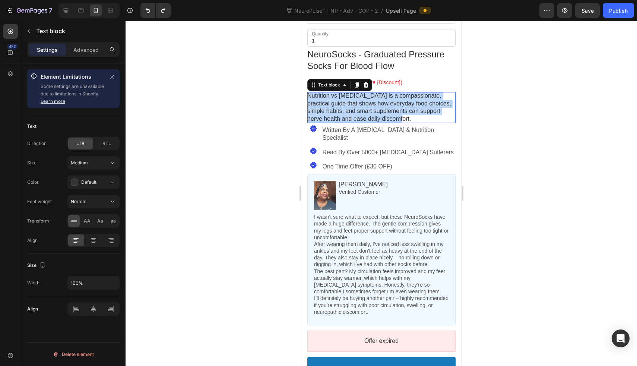
click at [354, 107] on span "Nutrition vs Neuropathy is a compassionate, practical guide that shows how ever…" at bounding box center [379, 106] width 144 height 29
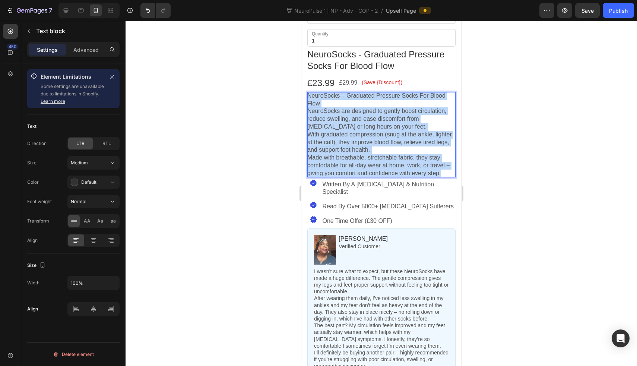
click at [308, 92] on p "NeuroSocks – Graduated Pressure Socks For Blood Flow" at bounding box center [381, 100] width 148 height 16
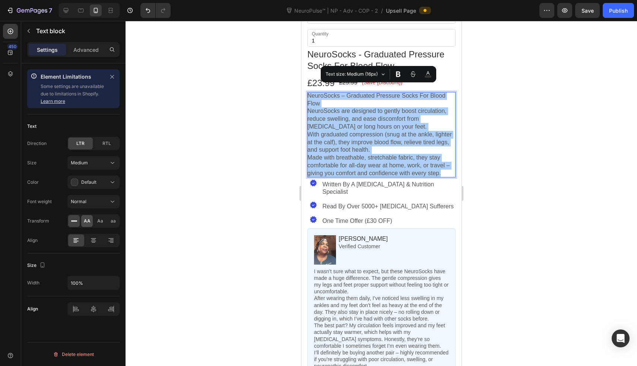
click at [87, 222] on span "AA" at bounding box center [87, 221] width 7 height 7
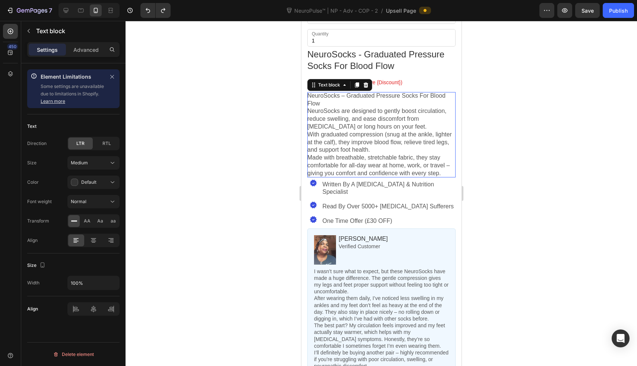
click at [266, 126] on div at bounding box center [382, 193] width 512 height 345
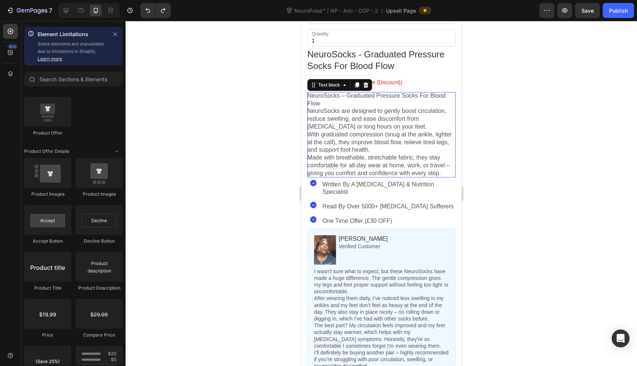
click at [335, 96] on p "NeuroSocks – Graduated Pressure Socks For Blood Flow" at bounding box center [381, 100] width 148 height 16
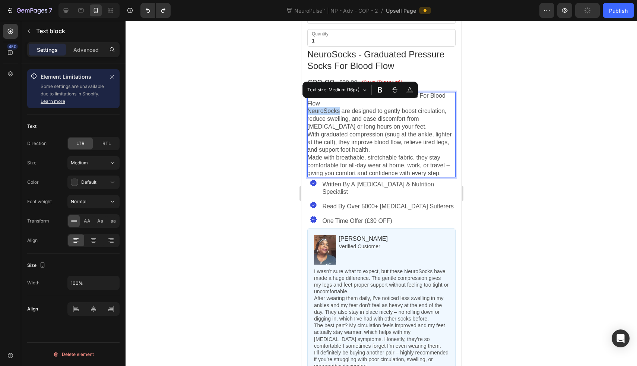
click at [308, 107] on p "NeuroSocks are designed to gently boost circulation, reduce swelling, and ease …" at bounding box center [381, 118] width 148 height 23
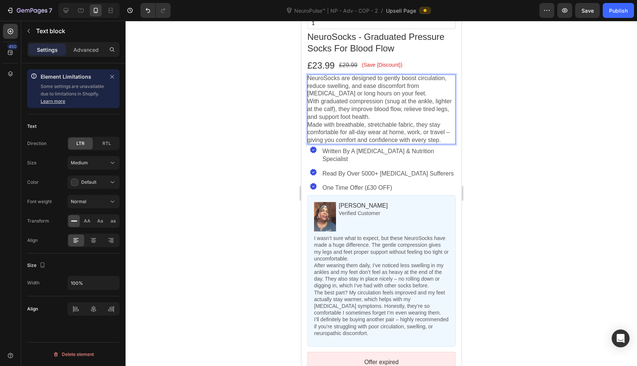
scroll to position [363, 0]
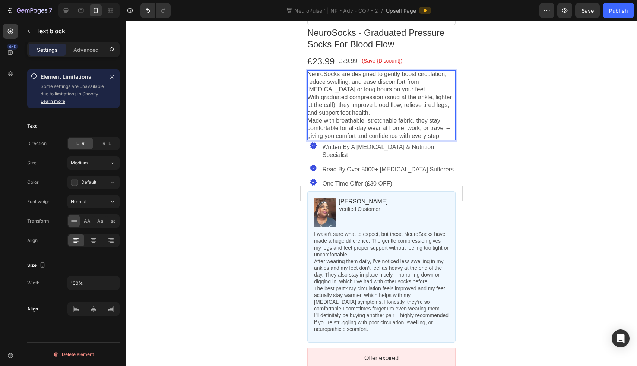
click at [235, 144] on div at bounding box center [382, 193] width 512 height 345
click at [365, 94] on p "With graduated compression (snug at the ankle, lighter at the calf), they impro…" at bounding box center [381, 105] width 148 height 23
click at [95, 177] on button "Default" at bounding box center [93, 182] width 52 height 13
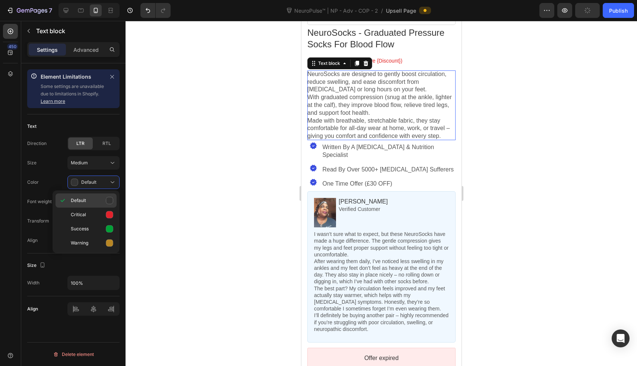
click at [104, 196] on div "Default" at bounding box center [86, 200] width 61 height 14
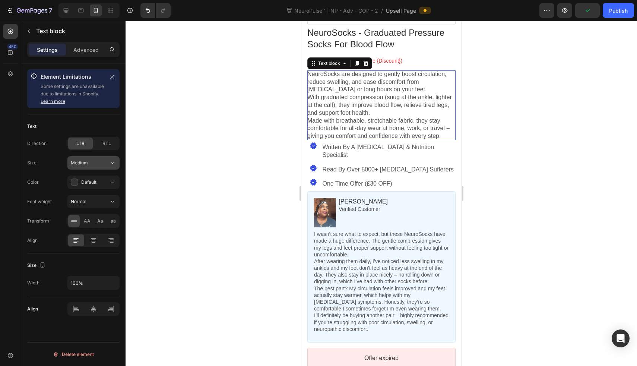
click at [105, 167] on button "Medium" at bounding box center [93, 162] width 52 height 13
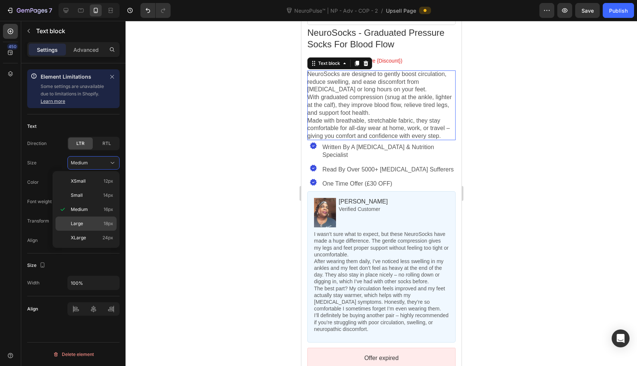
click at [91, 221] on p "Large 18px" at bounding box center [92, 223] width 42 height 7
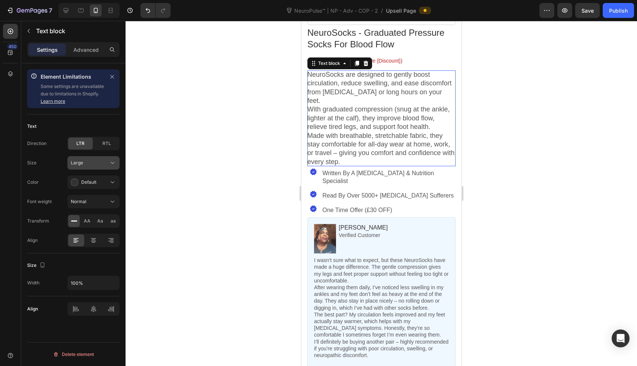
click at [105, 166] on div "Large" at bounding box center [93, 162] width 45 height 7
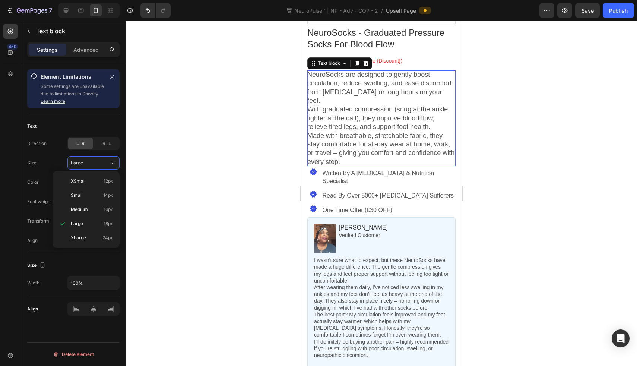
click at [103, 122] on div "Text" at bounding box center [73, 126] width 92 height 12
click at [97, 200] on div "Normal" at bounding box center [90, 201] width 38 height 7
click at [96, 229] on div "Bold" at bounding box center [86, 234] width 61 height 14
click at [234, 195] on div at bounding box center [382, 193] width 512 height 345
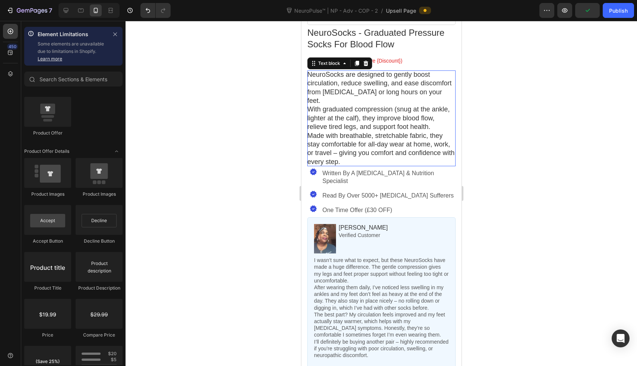
click at [398, 167] on p "Made with breathable, stretchable fabric, they stay comfortable for all-day wea…" at bounding box center [381, 149] width 148 height 35
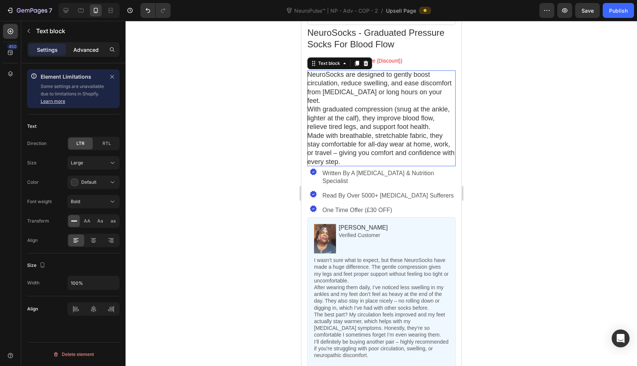
click at [99, 54] on div "Advanced" at bounding box center [85, 50] width 37 height 12
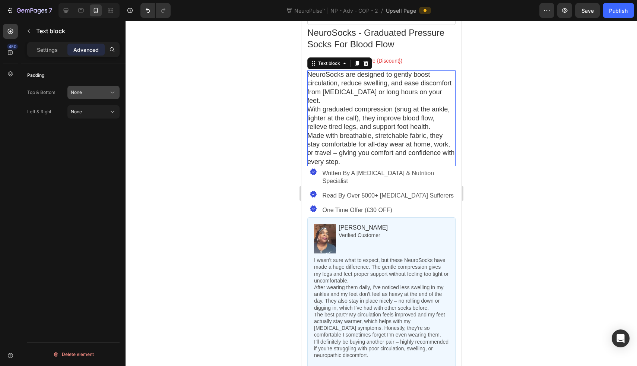
click at [95, 93] on div "None" at bounding box center [90, 92] width 38 height 7
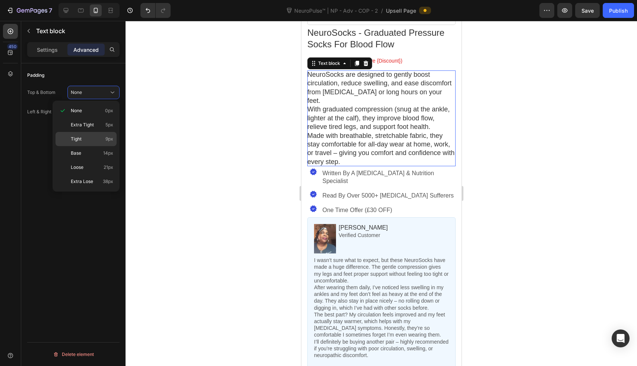
click at [91, 137] on p "Tight 9px" at bounding box center [92, 139] width 42 height 7
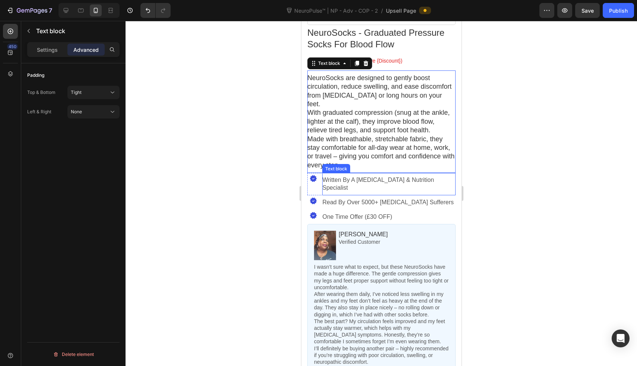
click at [404, 185] on p "Written By A Neuropathy & Nutrition Specialist" at bounding box center [388, 184] width 133 height 16
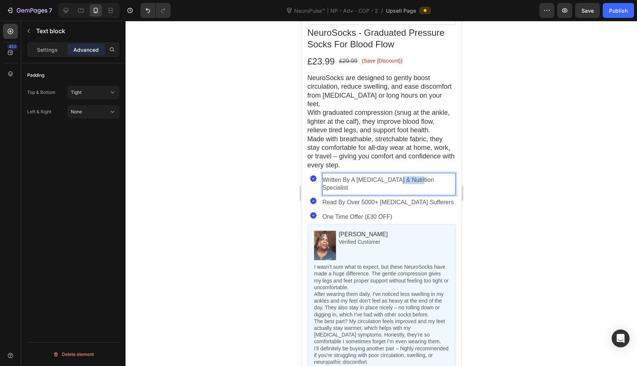
click at [401, 182] on p "Written By A Neuropathy & Nutrition Specialist" at bounding box center [388, 184] width 133 height 16
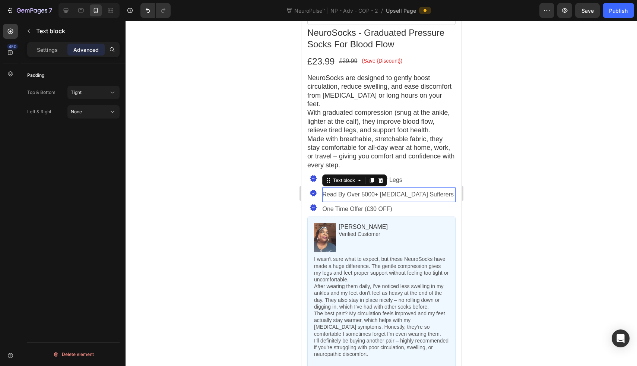
click at [383, 198] on p "Read By Over 5000+ Neuropathy Sufferers" at bounding box center [388, 195] width 133 height 8
click at [355, 197] on p "Reduce Fatigue" at bounding box center [388, 195] width 133 height 8
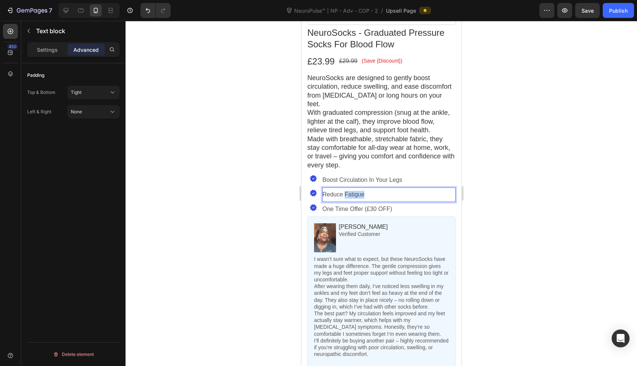
click at [355, 197] on p "Reduce Fatigue" at bounding box center [388, 195] width 133 height 8
click at [371, 212] on p "One Time Offer (£30 OFF)" at bounding box center [388, 209] width 133 height 8
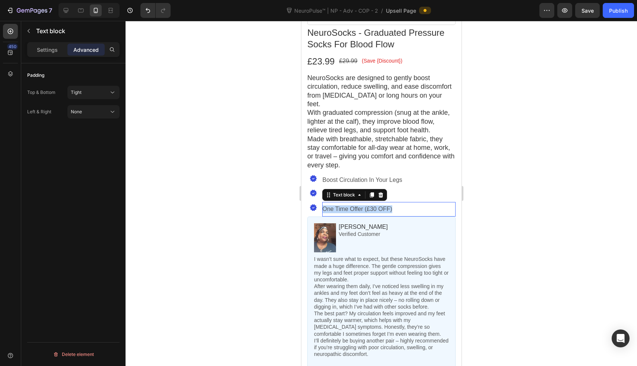
click at [371, 212] on p "One Time Offer (£30 OFF)" at bounding box center [388, 209] width 133 height 8
click at [280, 219] on div at bounding box center [382, 193] width 512 height 345
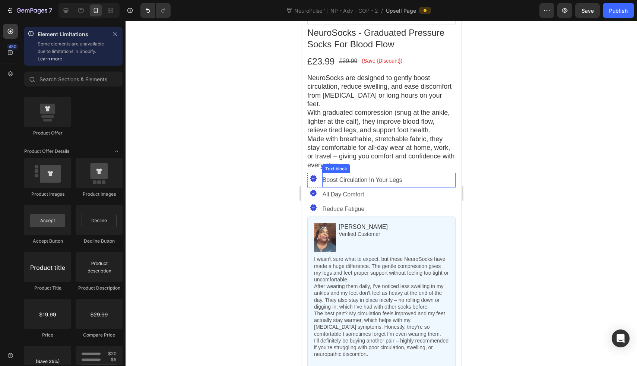
scroll to position [375, 0]
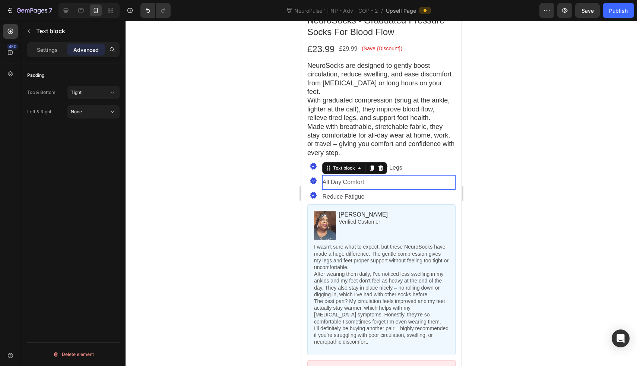
click at [427, 186] on p "All Day Comfort" at bounding box center [388, 183] width 133 height 8
click at [428, 191] on div "Reduce Fatigue Text block" at bounding box center [388, 197] width 133 height 15
click at [309, 192] on div "Image" at bounding box center [313, 195] width 12 height 11
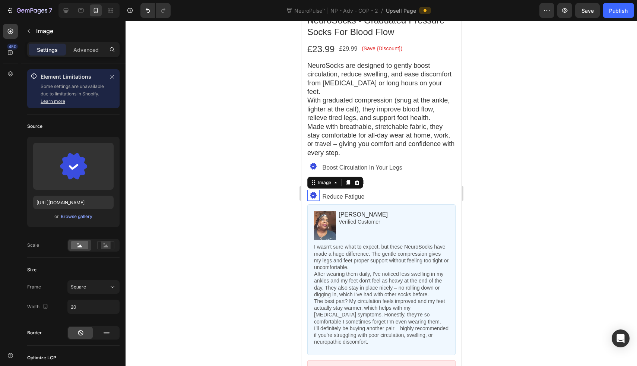
click at [309, 187] on div "Image" at bounding box center [335, 183] width 56 height 12
click at [307, 187] on div "Image" at bounding box center [335, 183] width 56 height 12
click at [306, 189] on section "Thank you for your purchase! Callout Text Keep an eye on your inbox — your orde…" at bounding box center [381, 62] width 160 height 762
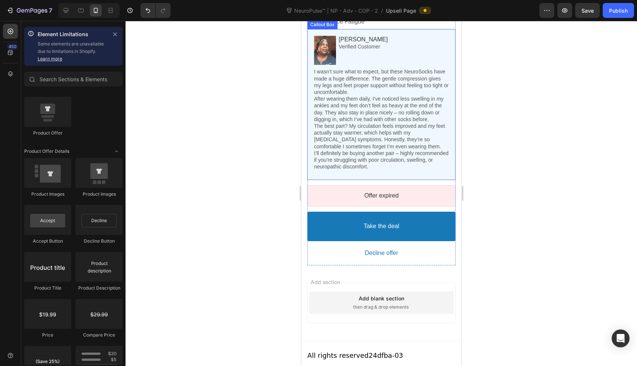
scroll to position [555, 0]
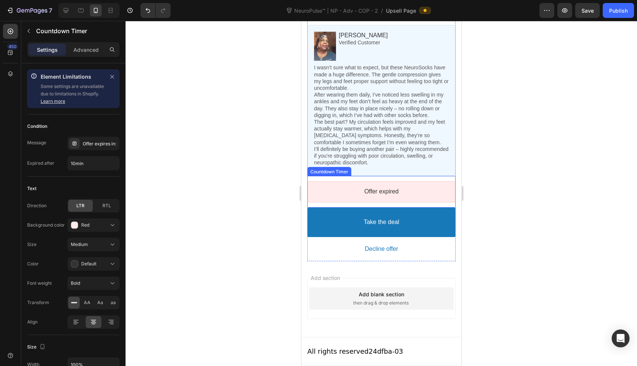
click at [327, 200] on div "Offer expired" at bounding box center [381, 191] width 148 height 21
click at [225, 200] on div at bounding box center [382, 193] width 512 height 345
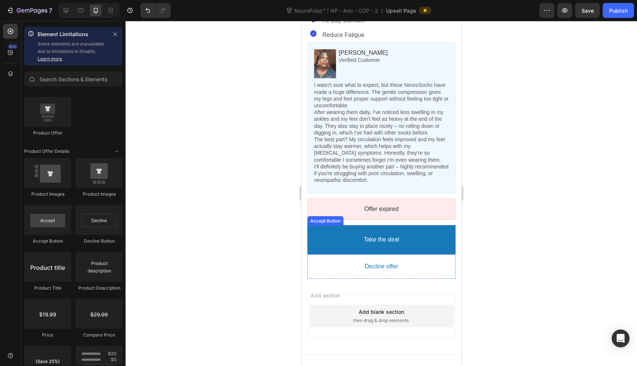
scroll to position [521, 0]
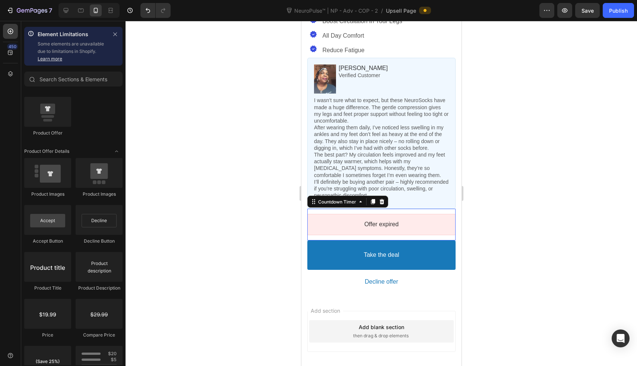
click at [335, 228] on div "Offer expired" at bounding box center [381, 225] width 135 height 8
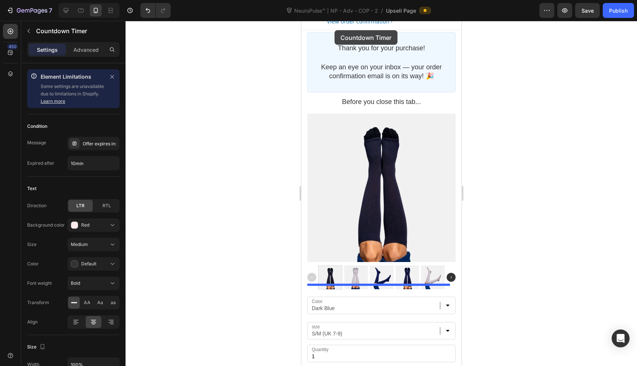
scroll to position [0, 0]
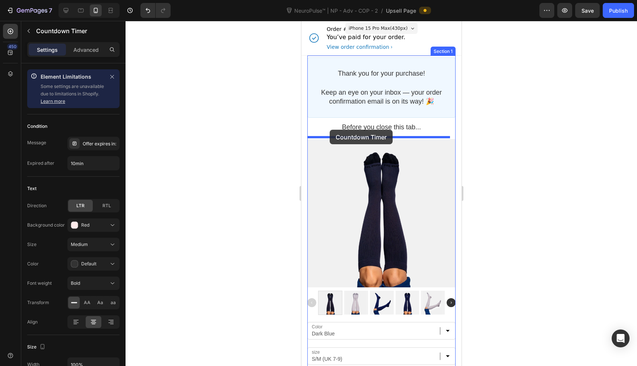
drag, startPoint x: 335, startPoint y: 237, endPoint x: 329, endPoint y: 130, distance: 107.5
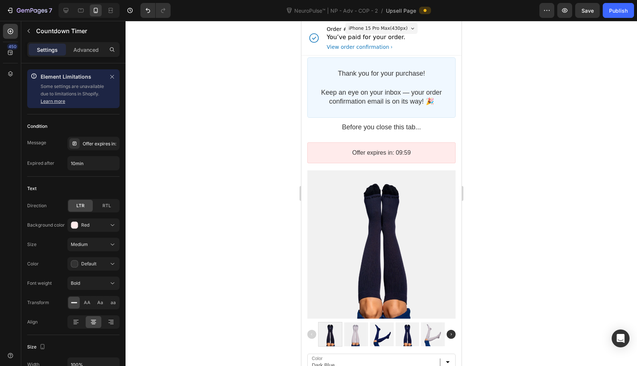
click at [250, 139] on div at bounding box center [382, 193] width 512 height 345
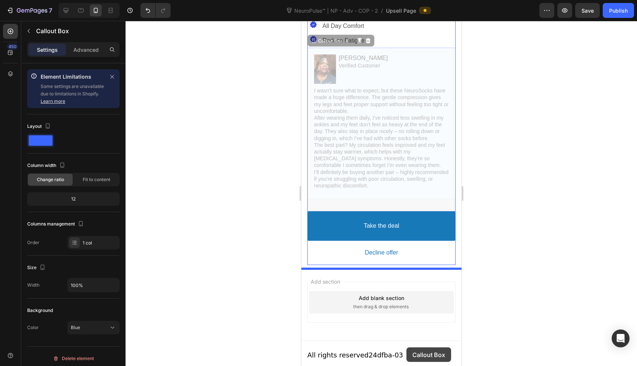
scroll to position [568, 0]
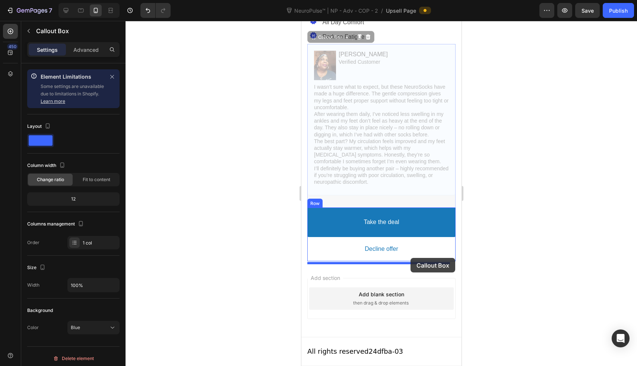
drag, startPoint x: 439, startPoint y: 151, endPoint x: 410, endPoint y: 258, distance: 110.4
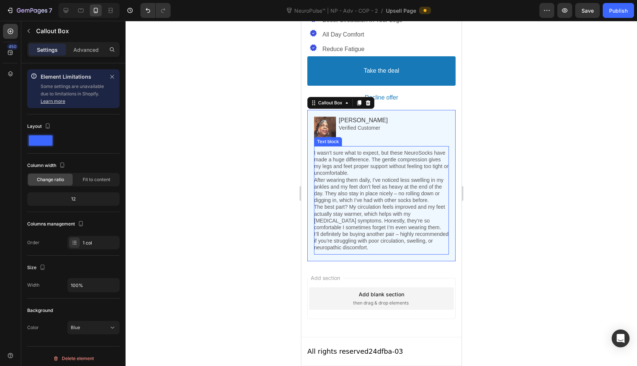
click at [252, 182] on div at bounding box center [382, 193] width 512 height 345
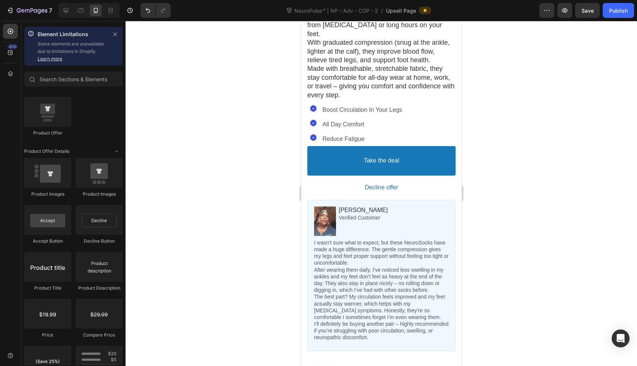
scroll to position [471, 0]
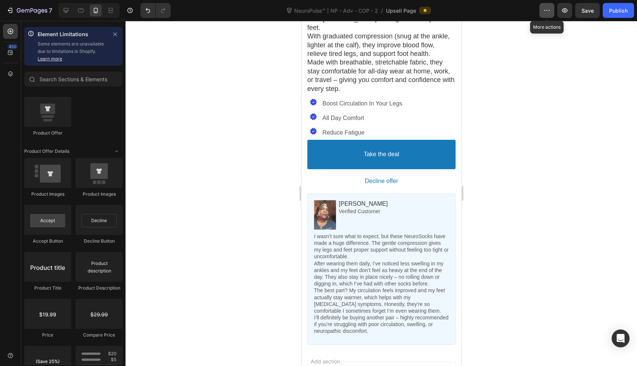
click at [552, 10] on button "button" at bounding box center [547, 10] width 15 height 15
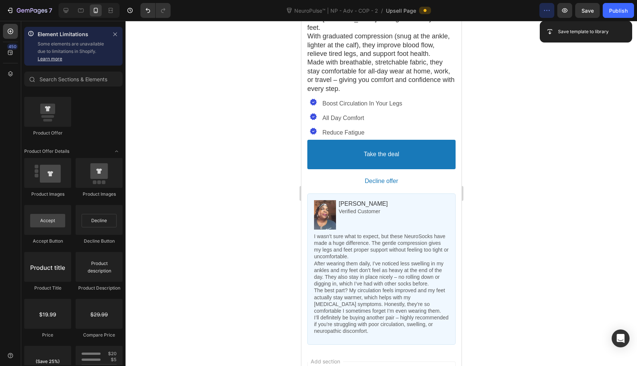
click at [549, 11] on icon "button" at bounding box center [546, 10] width 7 height 7
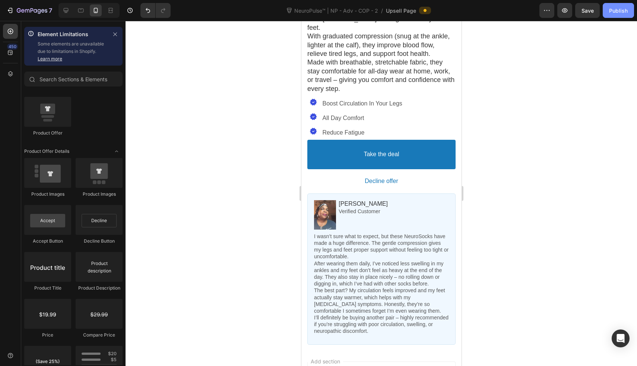
click at [624, 11] on div "Publish" at bounding box center [618, 11] width 19 height 8
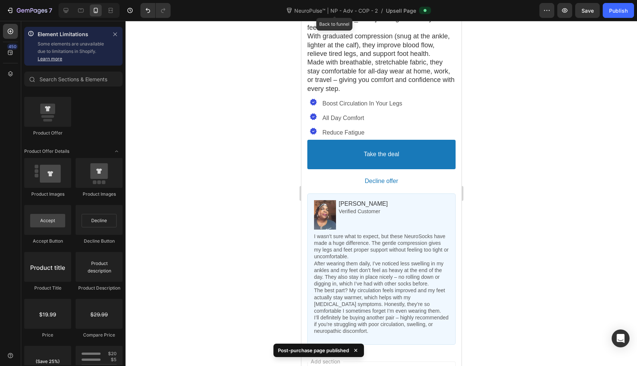
click at [321, 7] on span "NeuroPulse™ | NP - Adv - COP - 2" at bounding box center [336, 11] width 87 height 8
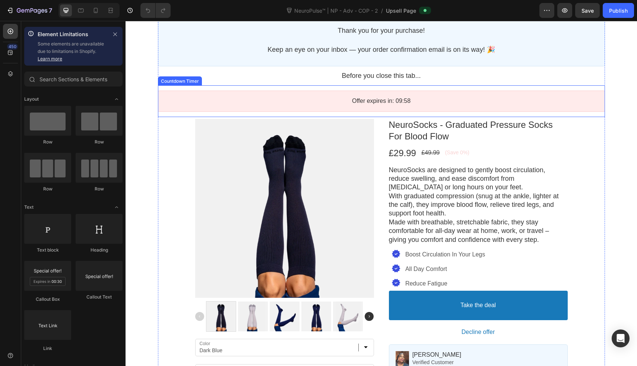
scroll to position [101, 0]
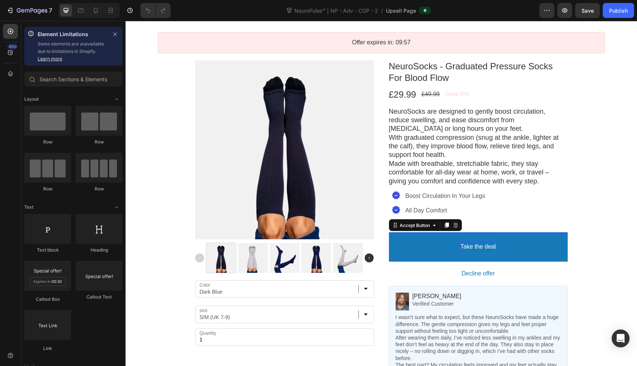
click at [469, 249] on bdo "Take the deal" at bounding box center [478, 247] width 35 height 8
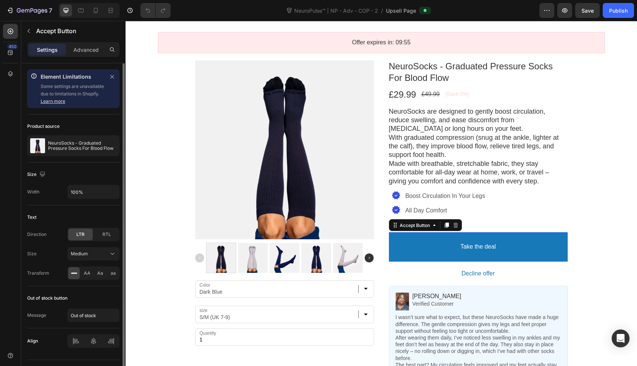
scroll to position [18, 0]
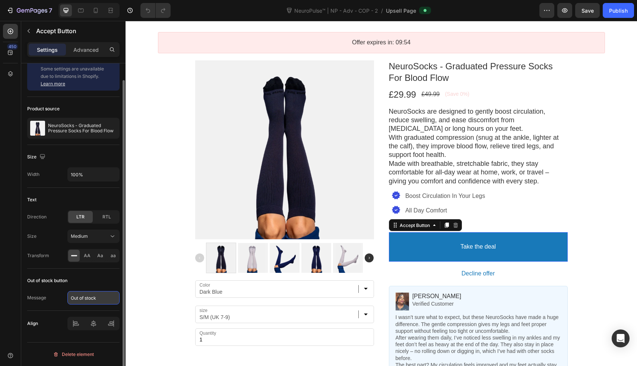
click at [92, 294] on input "Out of stock" at bounding box center [93, 297] width 52 height 13
click at [94, 285] on div "Out of stock button" at bounding box center [73, 281] width 92 height 12
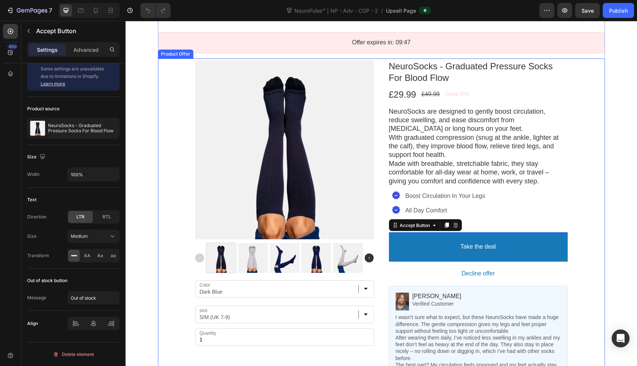
click at [382, 149] on div "Product Images Color Dark Blue Black White size S/M (UK 7-9) L/XL (UK 8-11) Pro…" at bounding box center [381, 232] width 373 height 347
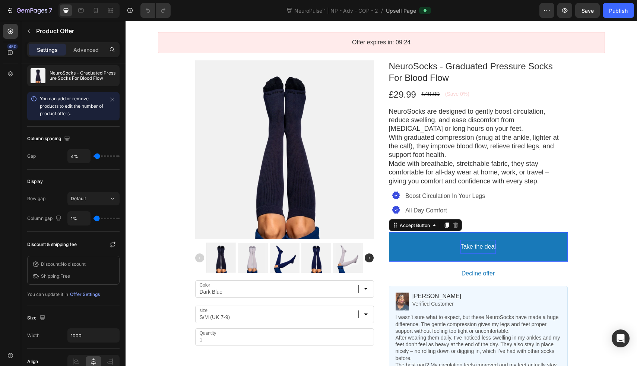
scroll to position [0, 0]
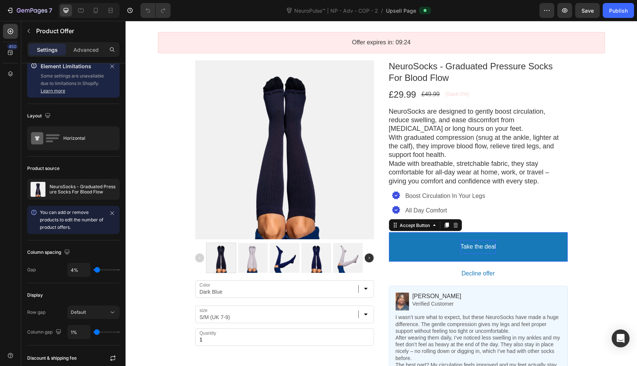
click at [471, 253] on div "Take the deal" at bounding box center [478, 247] width 35 height 14
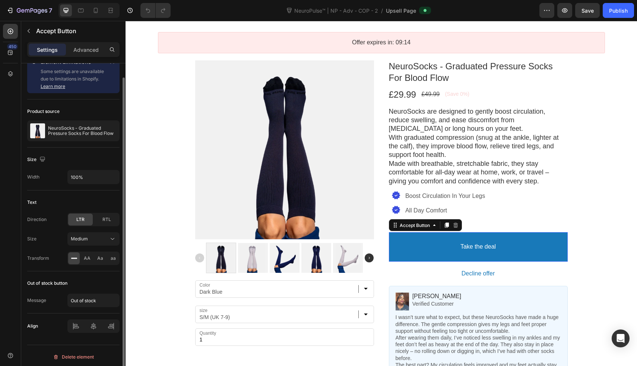
scroll to position [18, 0]
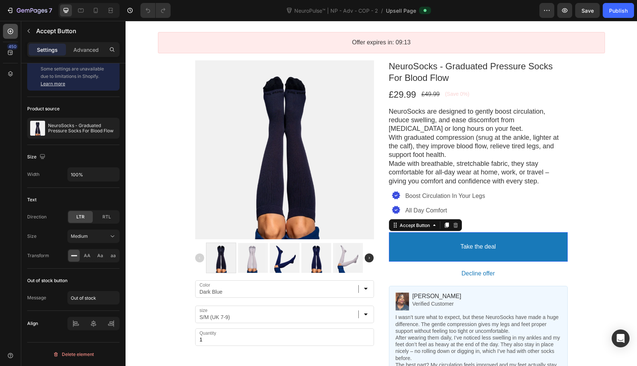
click at [12, 30] on icon at bounding box center [10, 31] width 7 height 7
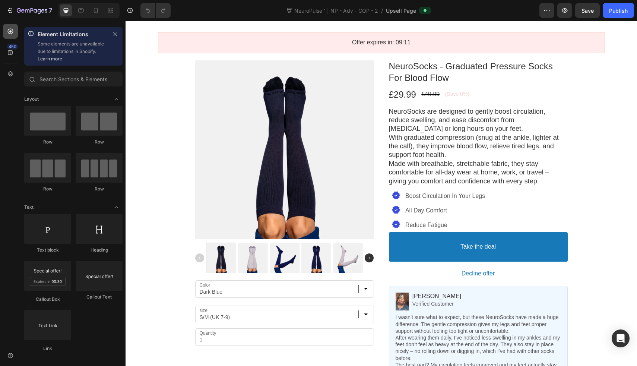
click at [14, 31] on icon at bounding box center [10, 31] width 7 height 7
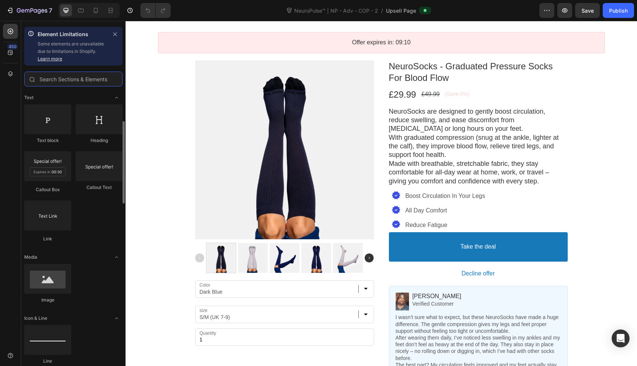
scroll to position [0, 0]
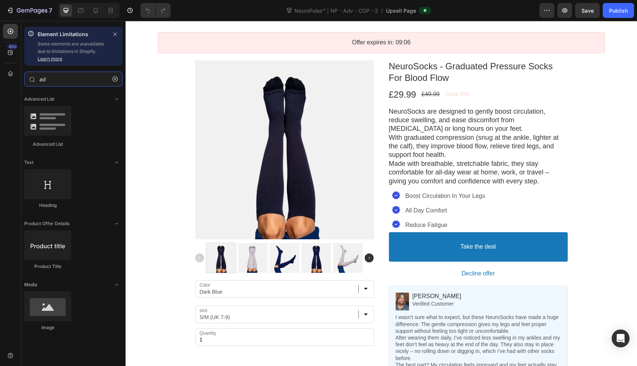
type input "a"
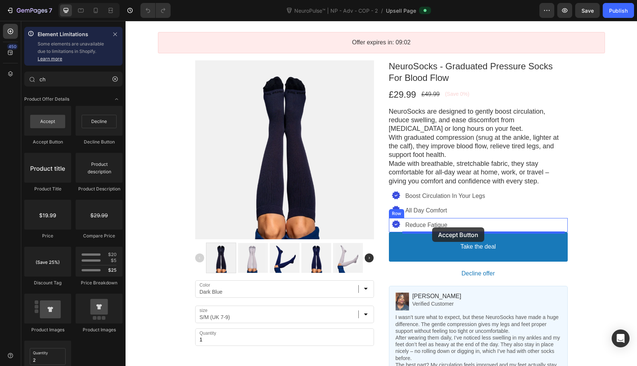
drag, startPoint x: 183, startPoint y: 143, endPoint x: 432, endPoint y: 227, distance: 263.7
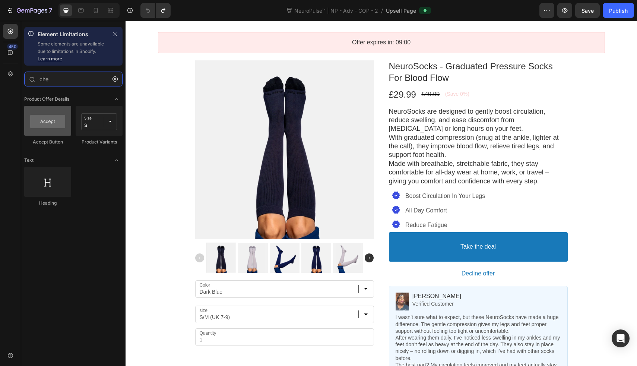
type input "che"
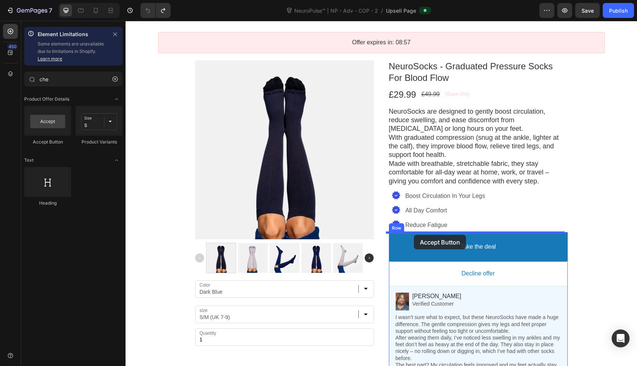
drag, startPoint x: 176, startPoint y: 144, endPoint x: 414, endPoint y: 235, distance: 254.9
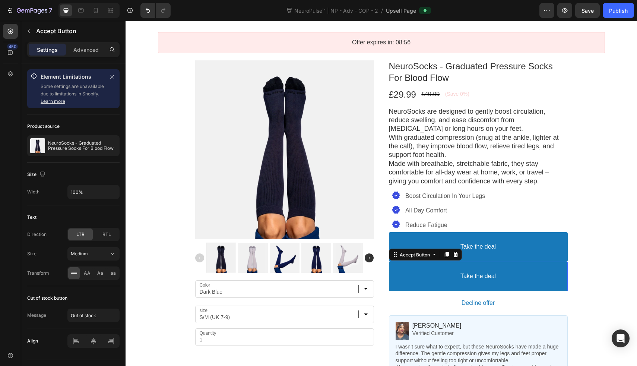
click at [423, 268] on button "Take the deal" at bounding box center [478, 276] width 179 height 29
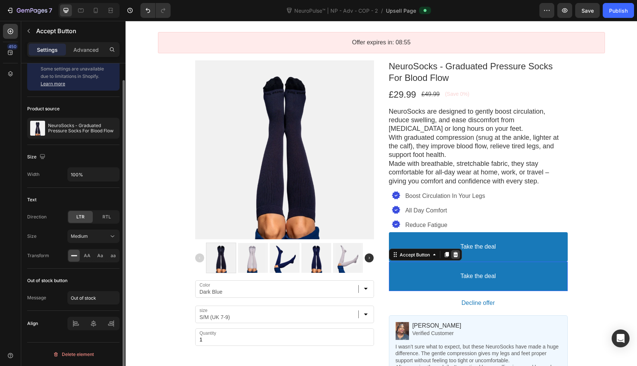
click at [455, 257] on icon at bounding box center [456, 255] width 6 height 6
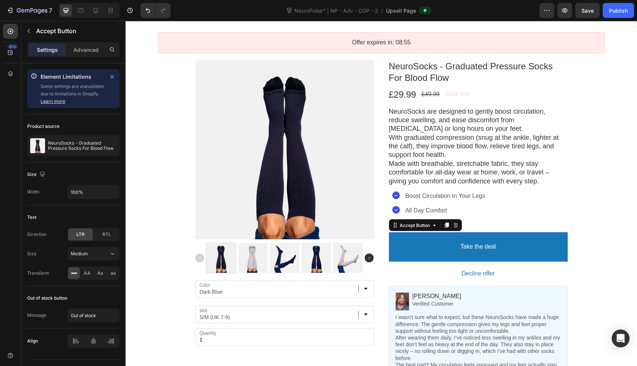
click at [446, 249] on button "Take the deal" at bounding box center [478, 246] width 179 height 29
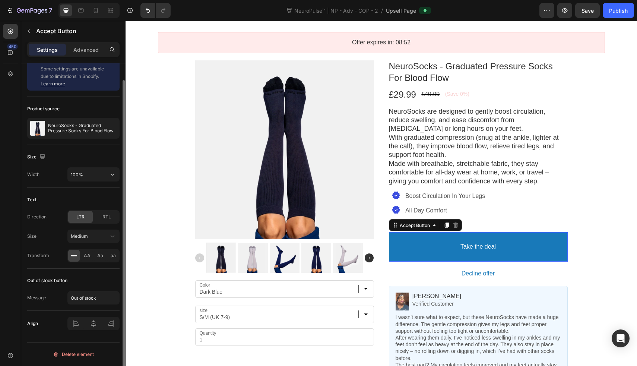
scroll to position [0, 0]
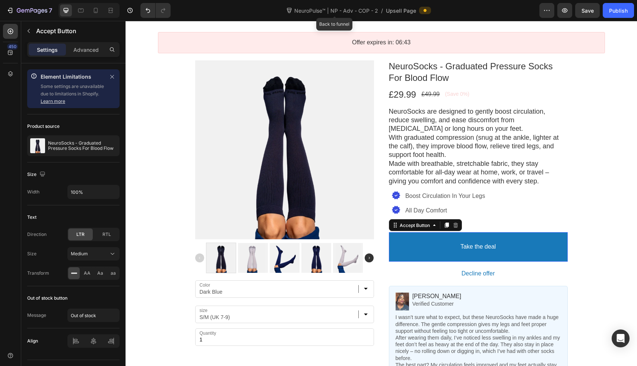
click at [332, 12] on span "NeuroPulse™ | NP - Adv - COP - 2" at bounding box center [336, 11] width 87 height 8
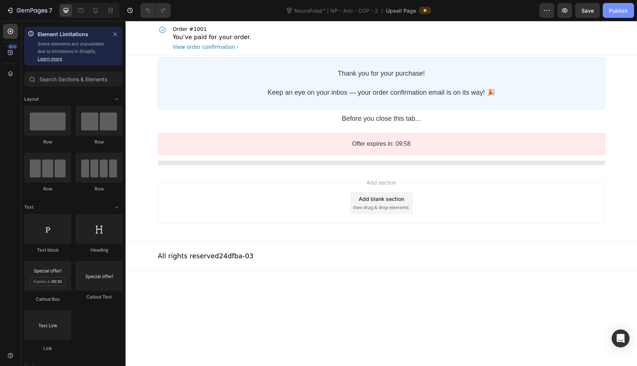
click at [611, 10] on div "Publish" at bounding box center [618, 11] width 19 height 8
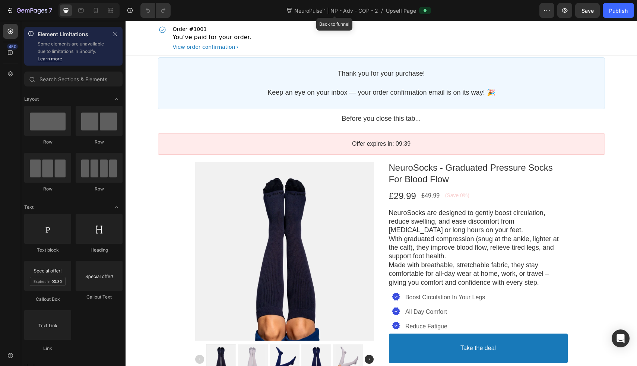
click at [310, 9] on span "NeuroPulse™ | NP - Adv - COP - 2" at bounding box center [336, 11] width 87 height 8
